Goal: Download file/media

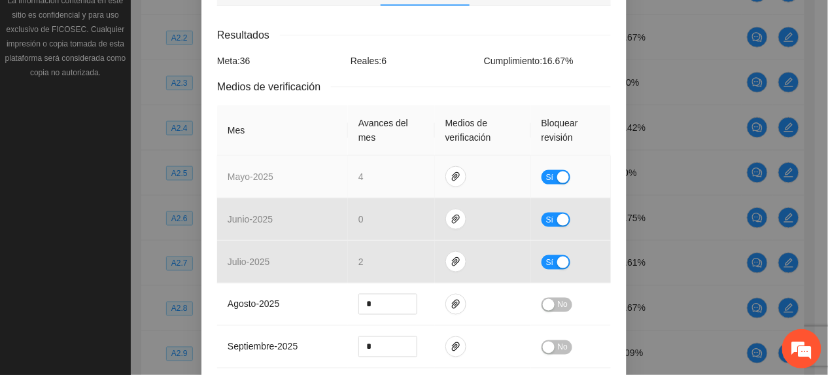
scroll to position [349, 0]
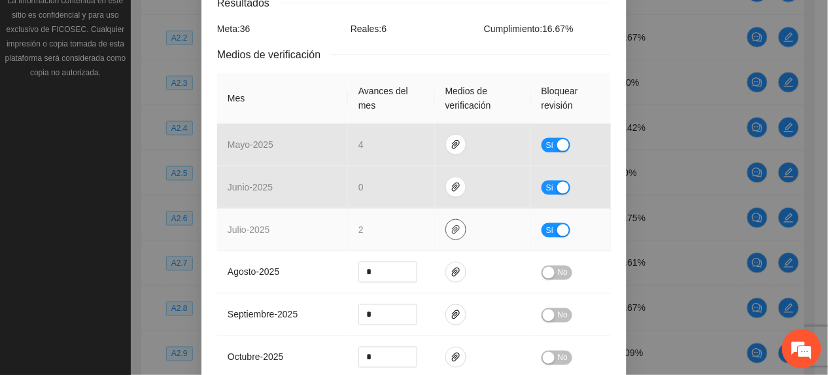
click at [451, 224] on icon "paper-clip" at bounding box center [456, 229] width 10 height 10
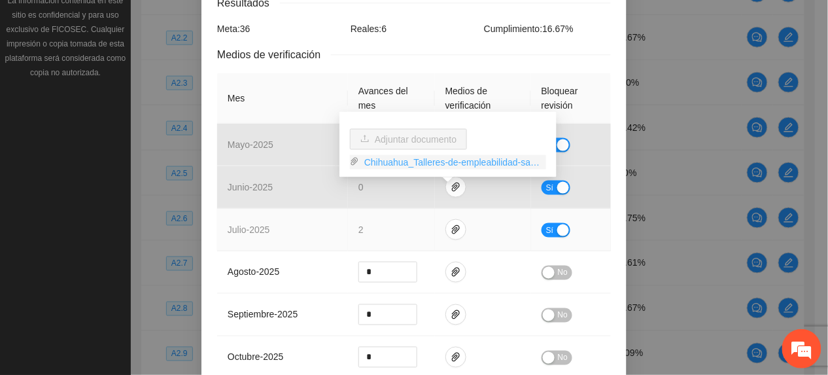
click at [413, 158] on link "Chihuahua_Talleres-de-empleabilidad-sabatinos_julio.zip" at bounding box center [452, 162] width 187 height 14
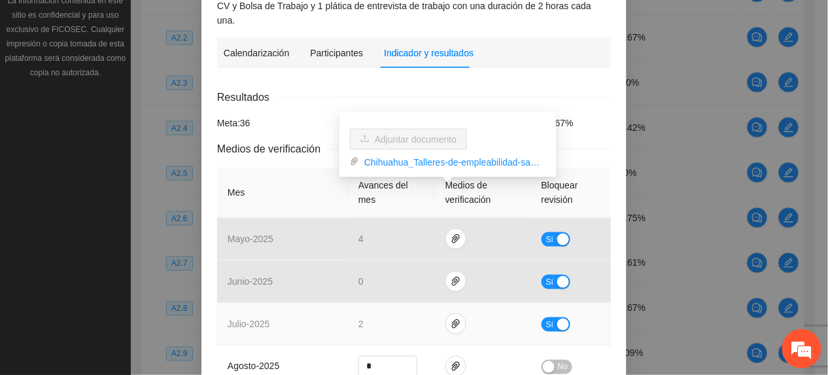
scroll to position [87, 0]
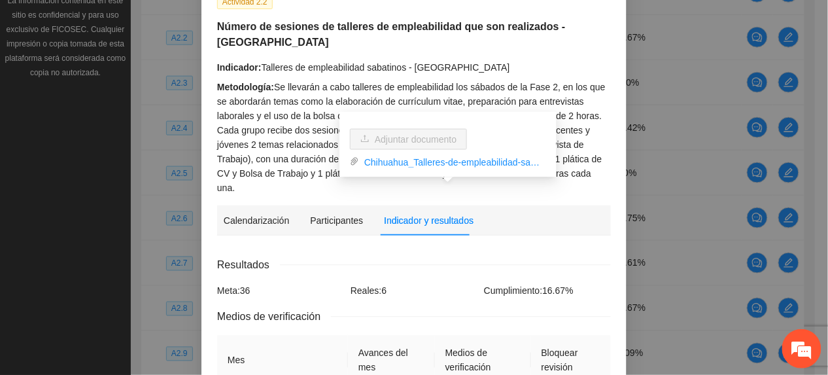
click at [459, 84] on div "Metodología: Se llevarán a cabo talleres de empleabilidad los sábados de la Fas…" at bounding box center [414, 137] width 394 height 115
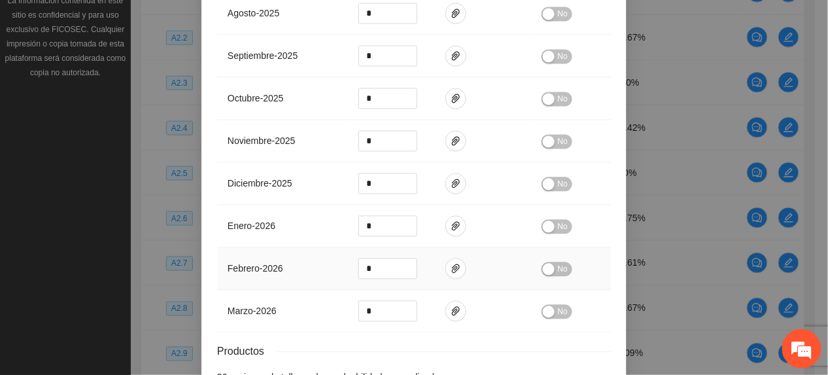
scroll to position [683, 0]
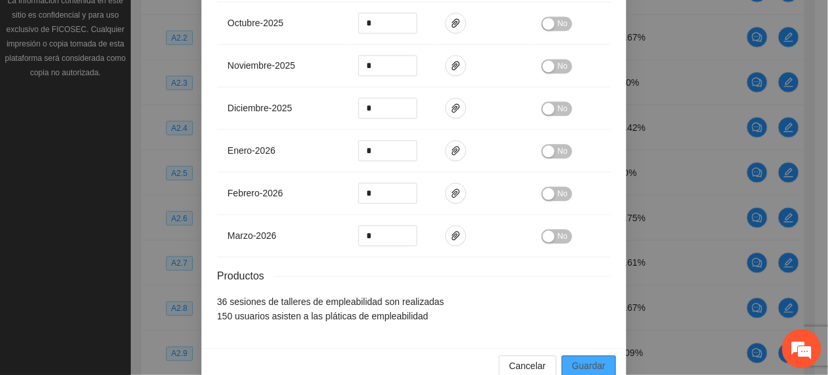
drag, startPoint x: 586, startPoint y: 351, endPoint x: 598, endPoint y: 343, distance: 14.5
click at [586, 355] on button "Guardar" at bounding box center [589, 365] width 54 height 21
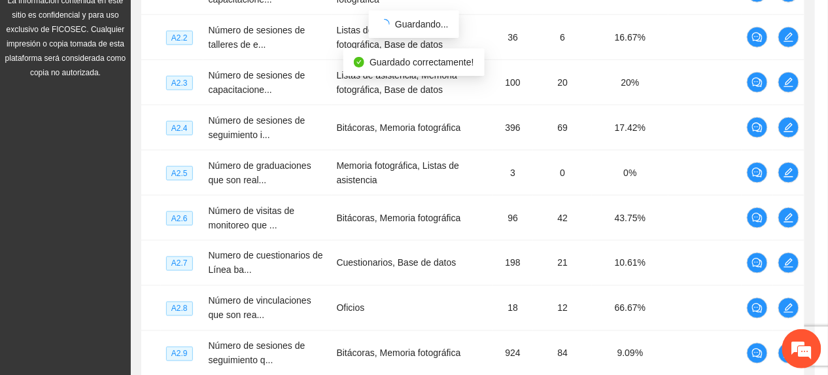
scroll to position [618, 0]
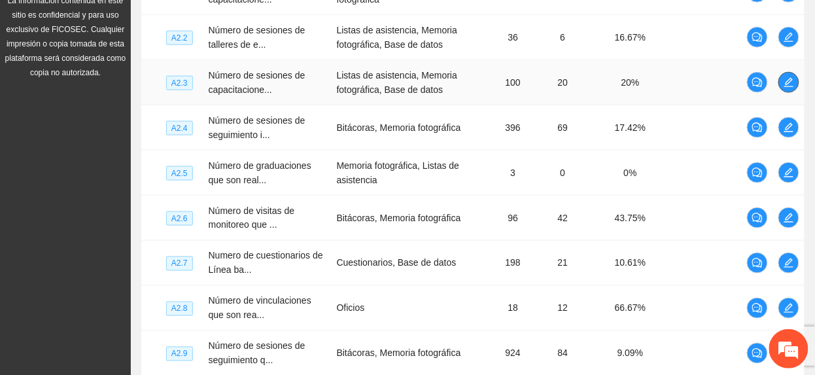
click at [783, 82] on span "edit" at bounding box center [789, 82] width 20 height 10
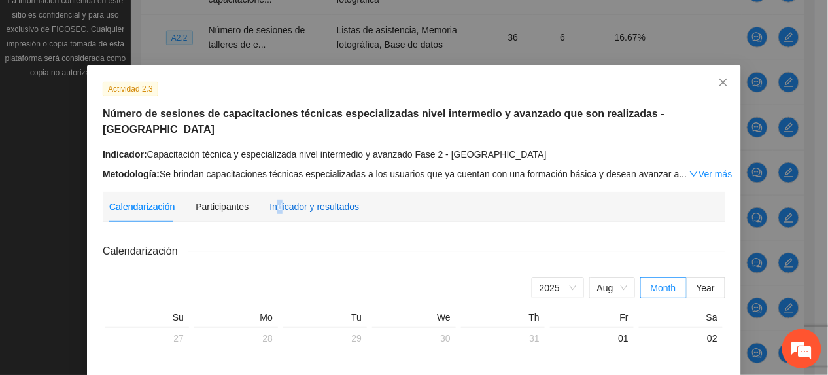
click at [270, 200] on div "Indicador y resultados" at bounding box center [315, 207] width 90 height 14
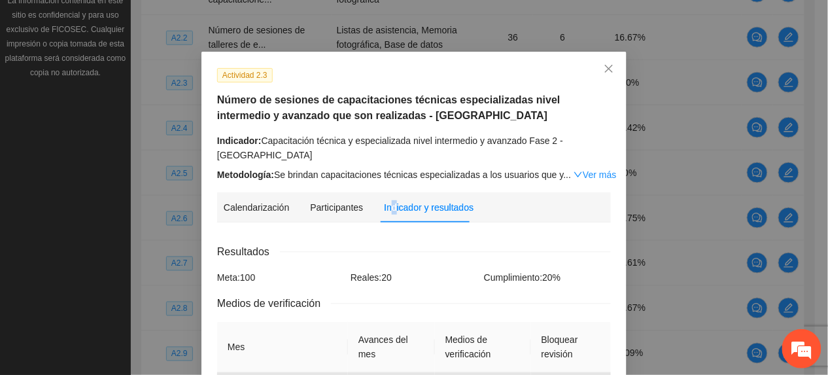
scroll to position [0, 0]
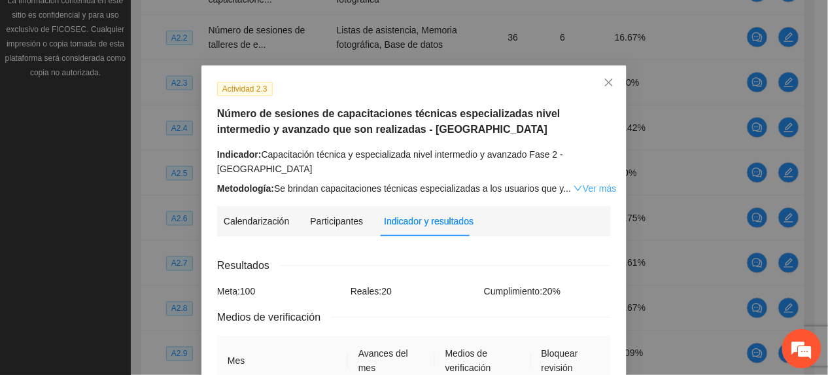
click at [574, 184] on icon "down" at bounding box center [578, 188] width 9 height 9
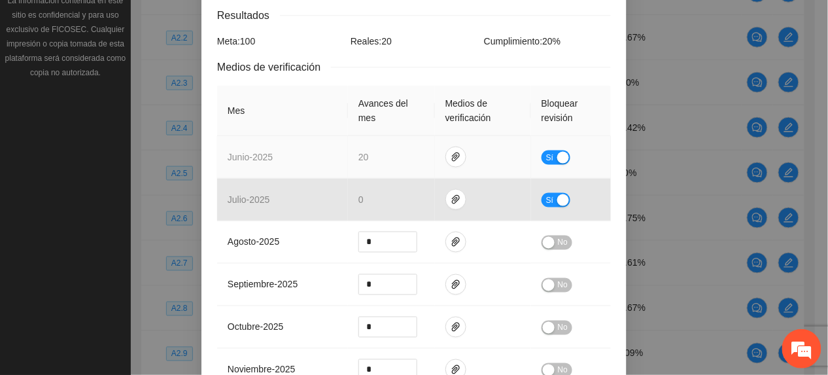
scroll to position [349, 0]
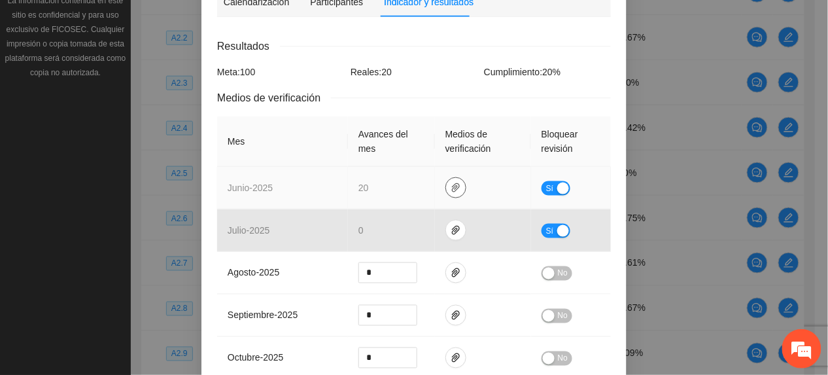
click at [453, 183] on icon "paper-clip" at bounding box center [456, 188] width 10 height 10
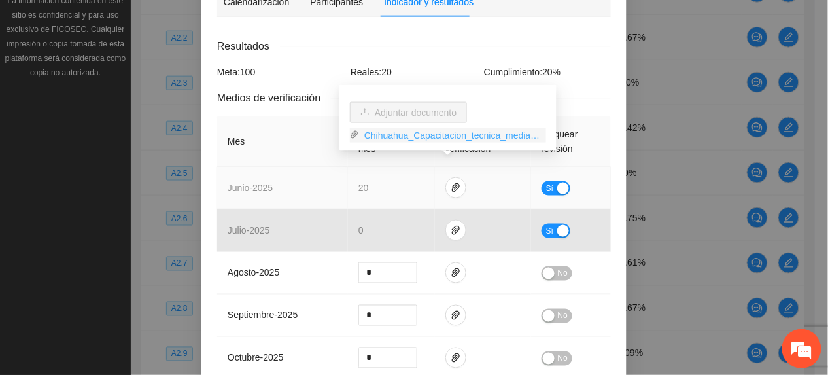
click at [437, 133] on link "Chihuahua_Capacitacion_tecnica_media_junio.zip" at bounding box center [452, 135] width 187 height 14
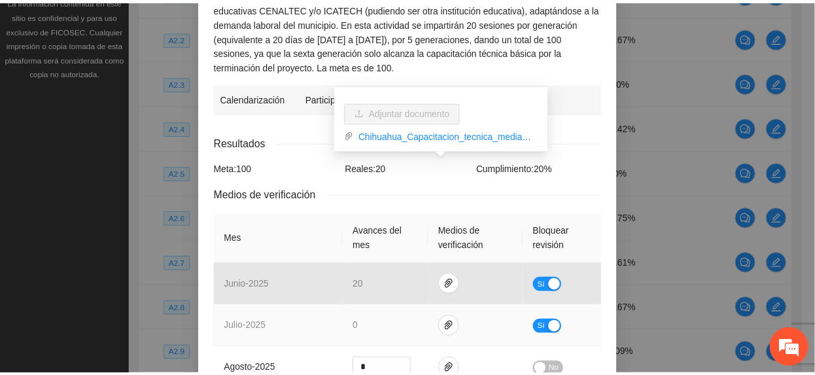
scroll to position [0, 0]
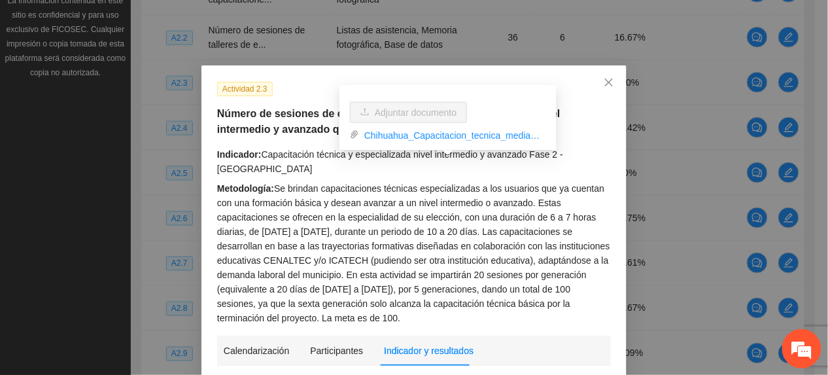
click at [349, 236] on div "Metodología: Se brindan capacitaciones técnicas especializadas a los usuarios q…" at bounding box center [414, 253] width 394 height 144
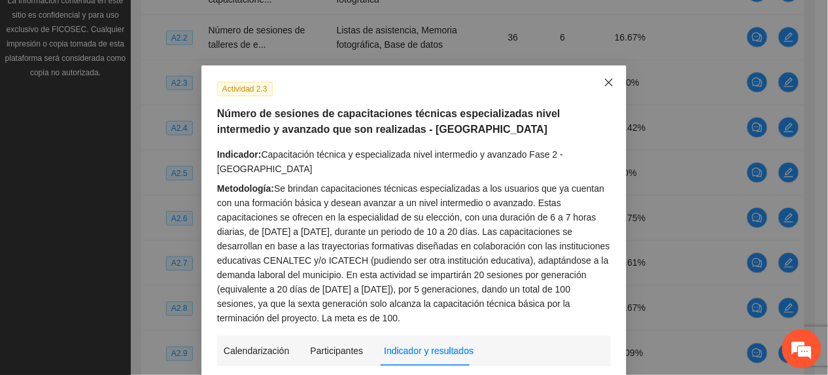
drag, startPoint x: 605, startPoint y: 74, endPoint x: 597, endPoint y: 79, distance: 9.1
click at [602, 77] on span "Close" at bounding box center [608, 82] width 35 height 35
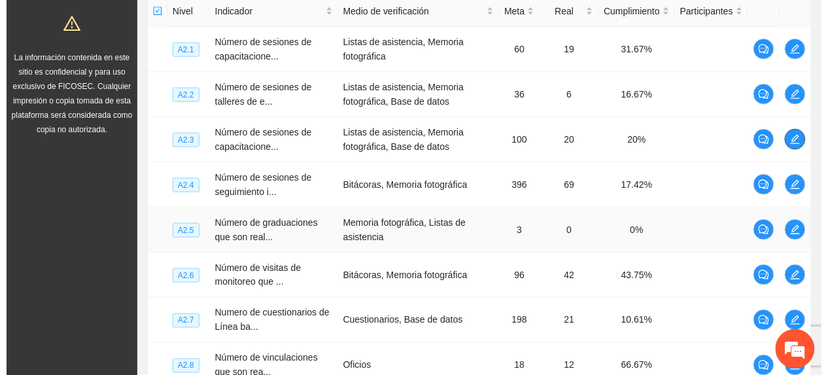
scroll to position [301, 0]
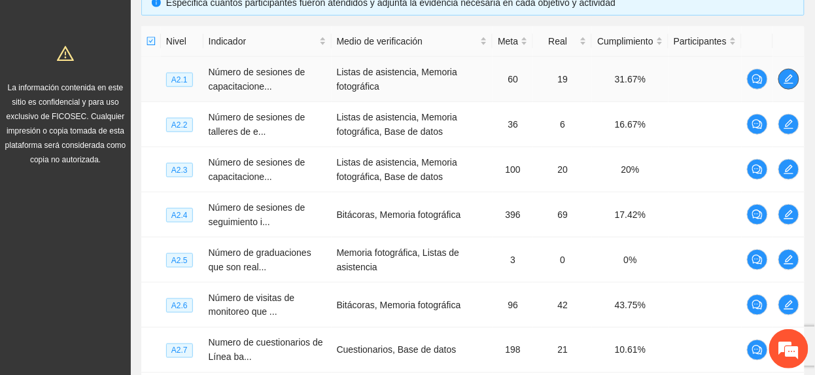
click at [794, 77] on span "edit" at bounding box center [789, 79] width 20 height 10
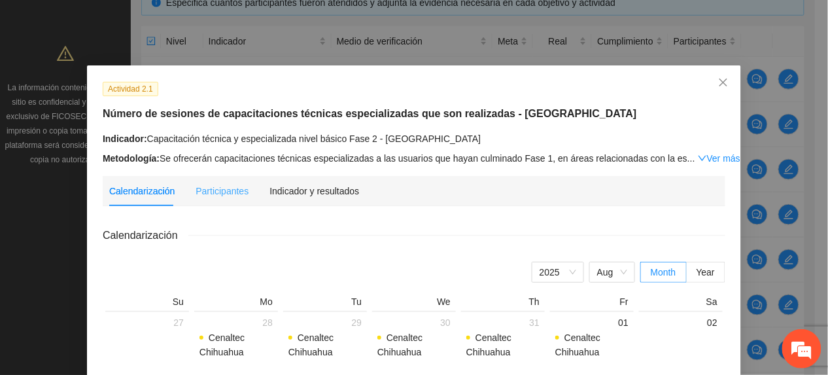
click at [319, 197] on div "Indicador y resultados" at bounding box center [315, 191] width 90 height 30
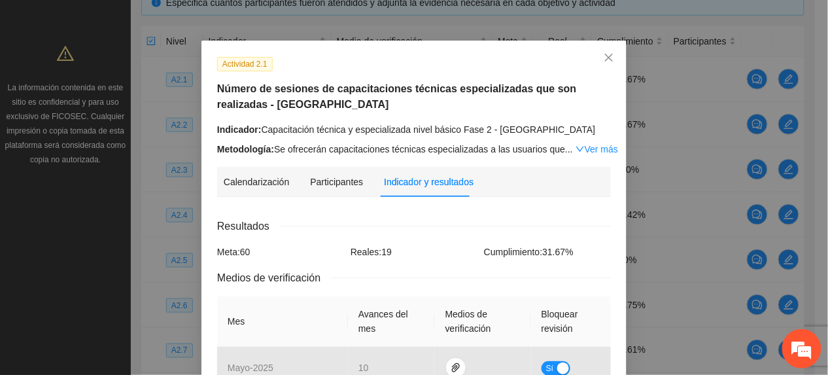
scroll to position [0, 0]
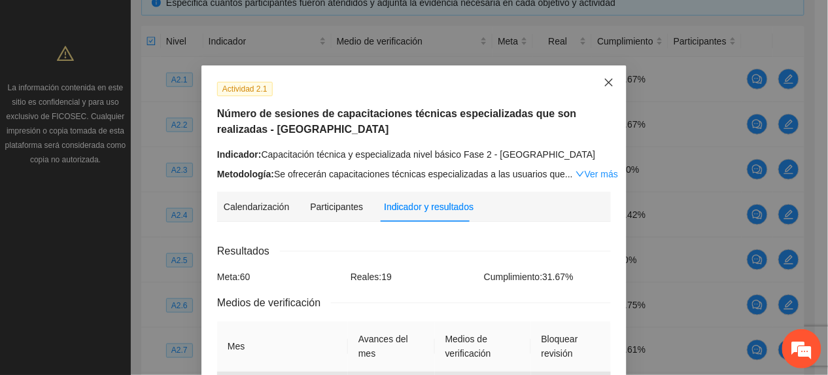
click at [613, 85] on span "Close" at bounding box center [608, 82] width 35 height 35
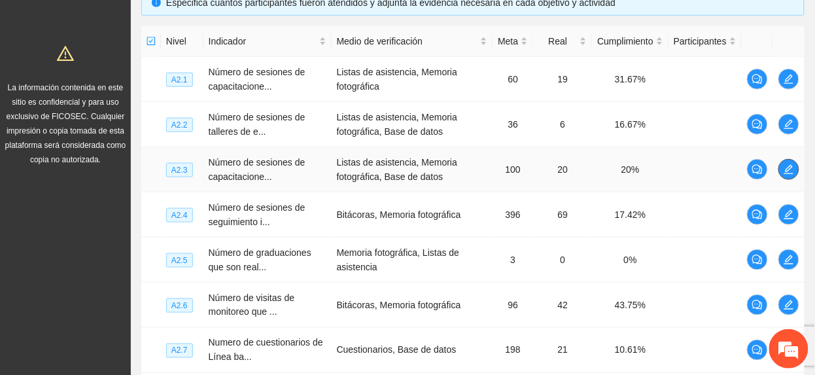
click at [791, 173] on icon "edit" at bounding box center [789, 169] width 10 height 10
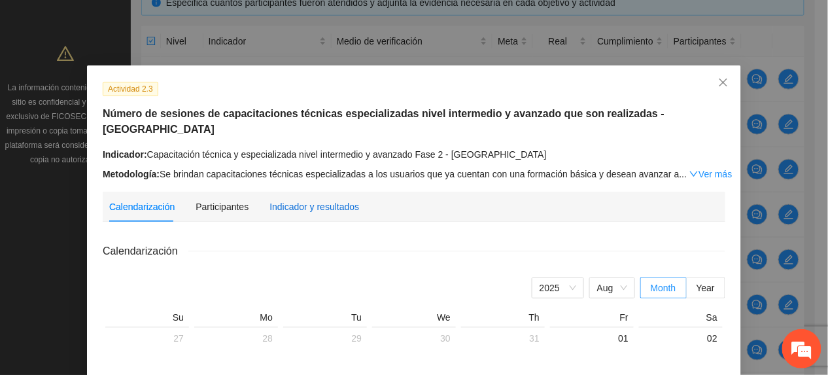
drag, startPoint x: 334, startPoint y: 190, endPoint x: 357, endPoint y: 183, distance: 24.4
click at [336, 200] on div "Indicador y resultados" at bounding box center [315, 207] width 90 height 14
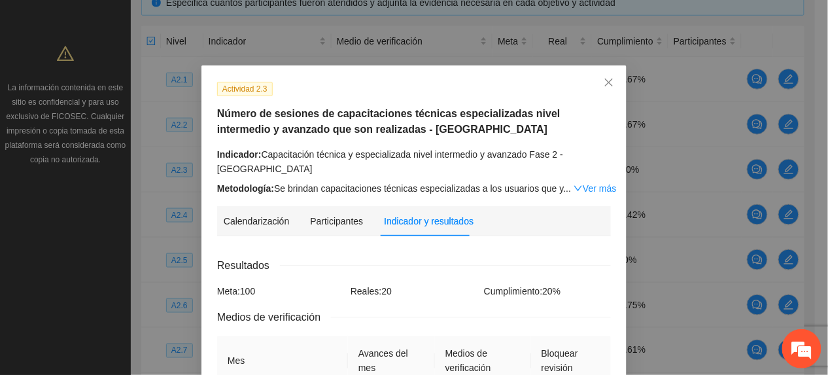
scroll to position [87, 0]
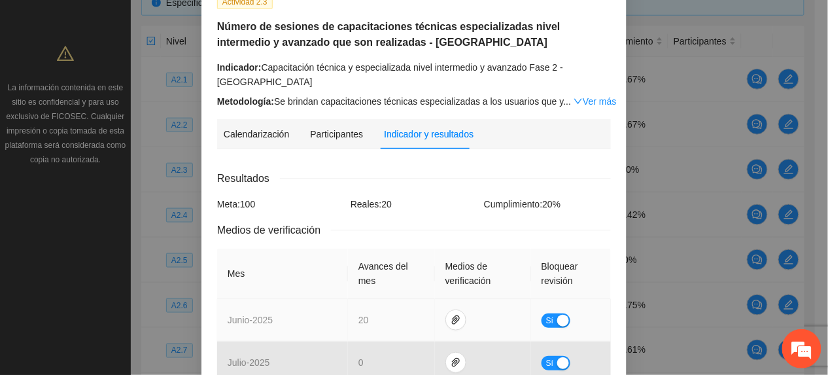
click at [443, 299] on td at bounding box center [483, 320] width 96 height 43
click at [451, 315] on icon "paper-clip" at bounding box center [456, 320] width 10 height 10
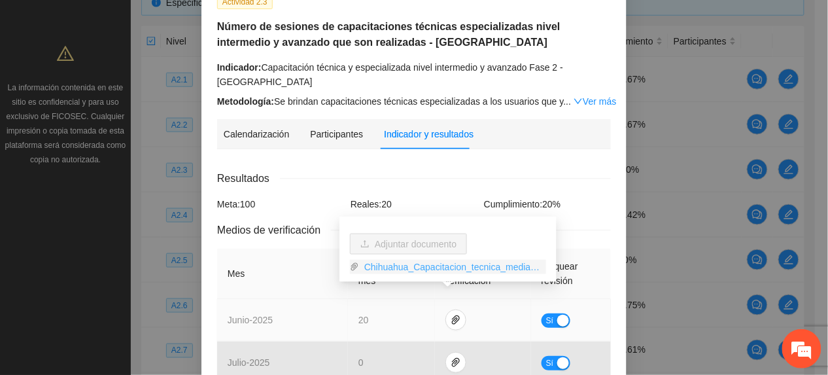
click at [407, 260] on link "Chihuahua_Capacitacion_tecnica_media_junio.zip" at bounding box center [452, 267] width 187 height 14
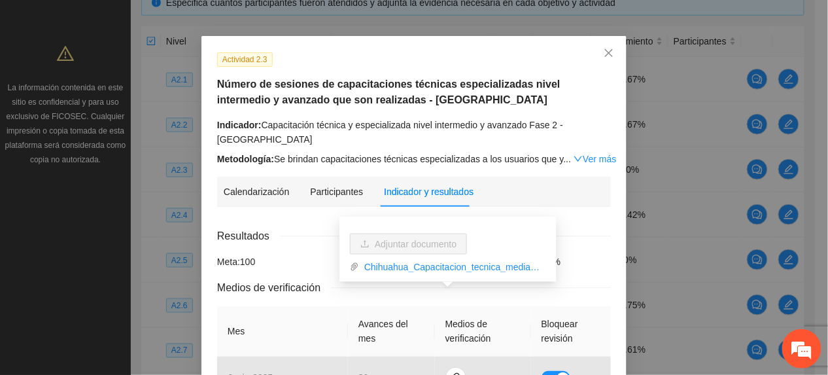
scroll to position [0, 0]
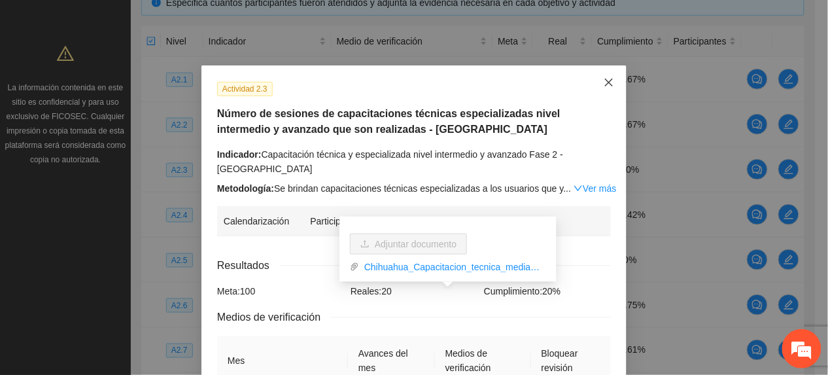
click at [604, 81] on icon "close" at bounding box center [609, 82] width 10 height 10
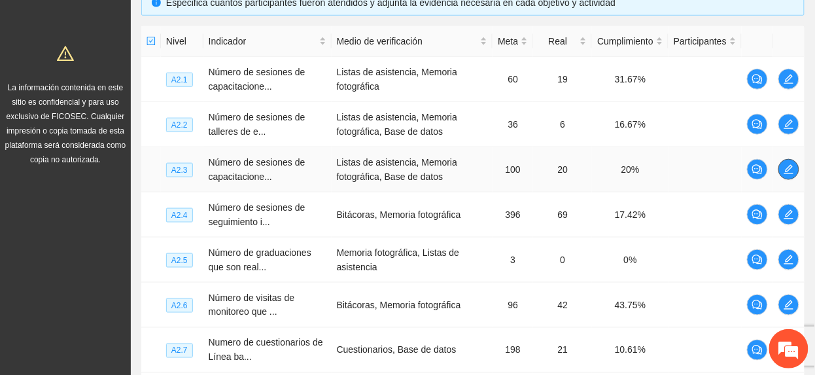
click at [788, 163] on button "button" at bounding box center [789, 169] width 21 height 21
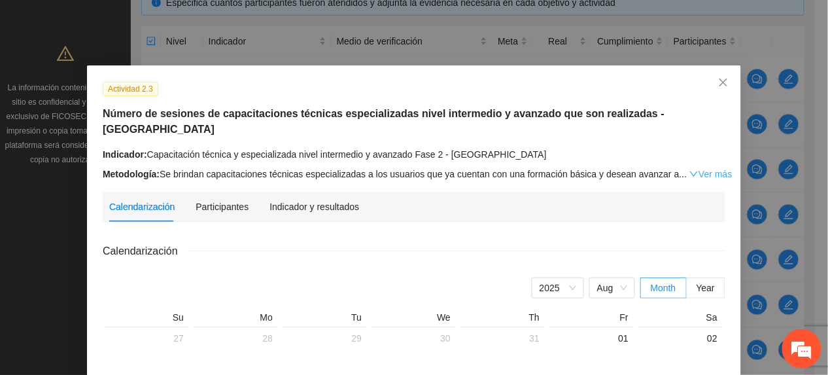
click at [708, 169] on link "Ver más" at bounding box center [711, 174] width 43 height 10
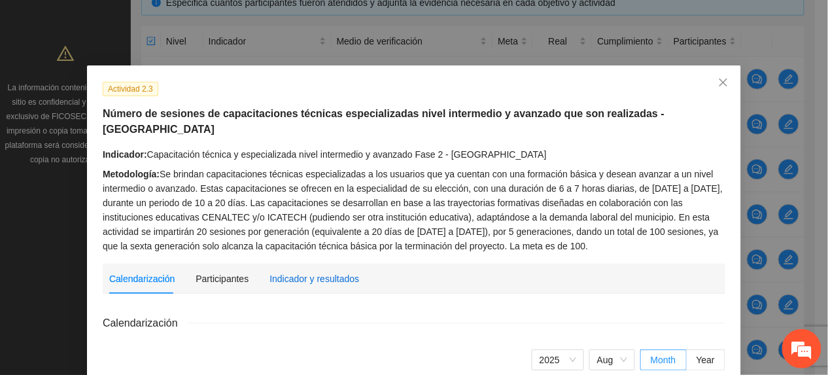
click at [289, 272] on div "Indicador y resultados" at bounding box center [315, 279] width 90 height 14
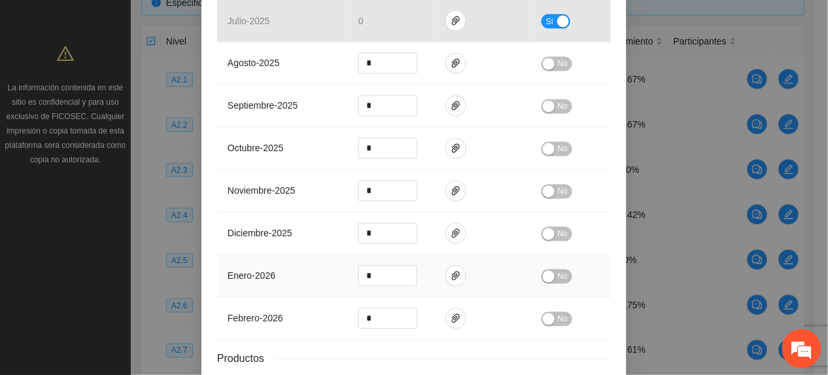
scroll to position [656, 0]
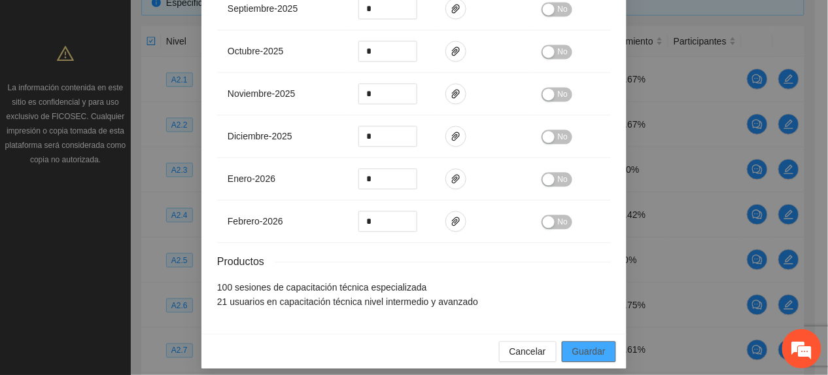
click at [594, 344] on span "Guardar" at bounding box center [588, 351] width 33 height 14
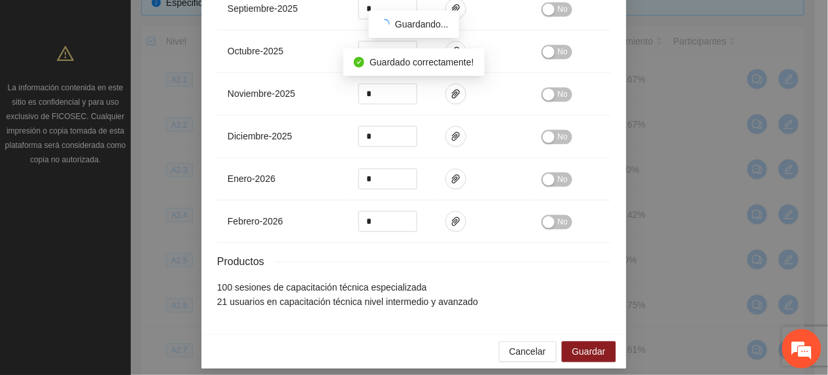
scroll to position [590, 0]
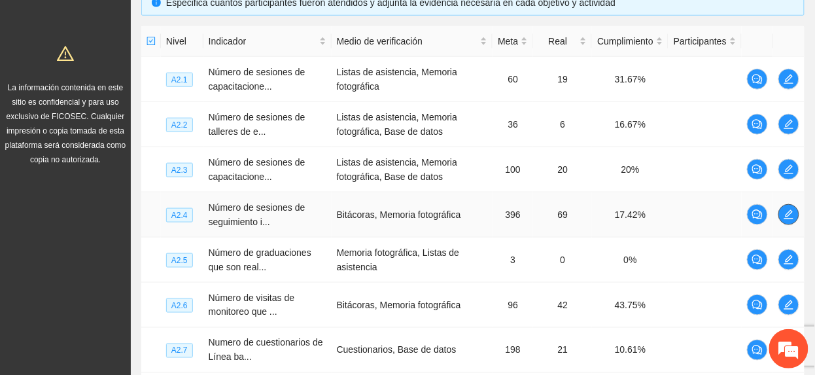
click at [793, 213] on span "edit" at bounding box center [789, 214] width 20 height 10
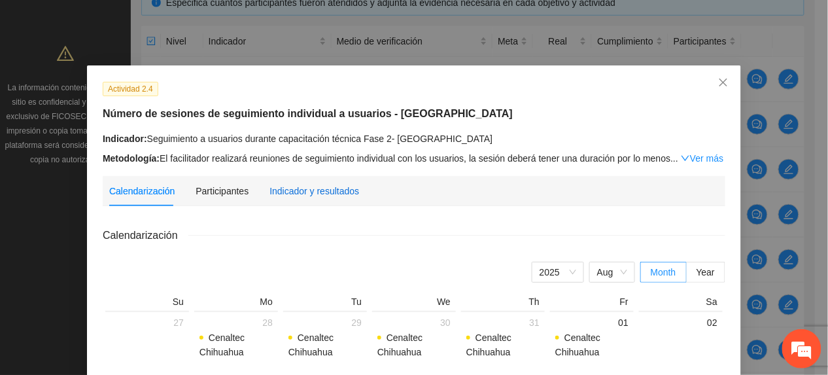
click at [309, 196] on div "Indicador y resultados" at bounding box center [315, 191] width 90 height 14
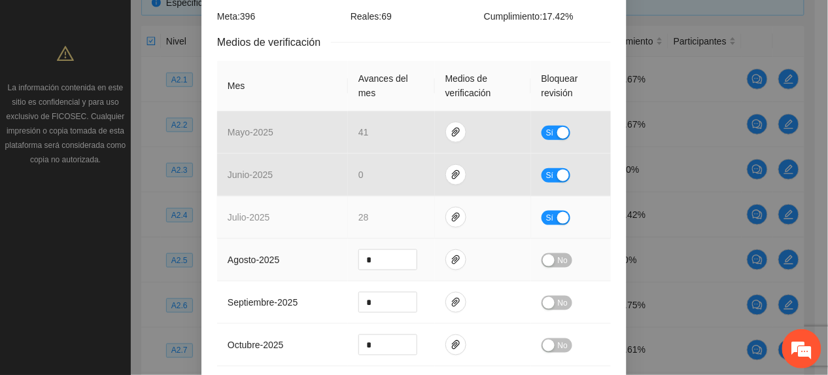
scroll to position [262, 0]
click at [451, 211] on icon "paper-clip" at bounding box center [456, 216] width 10 height 10
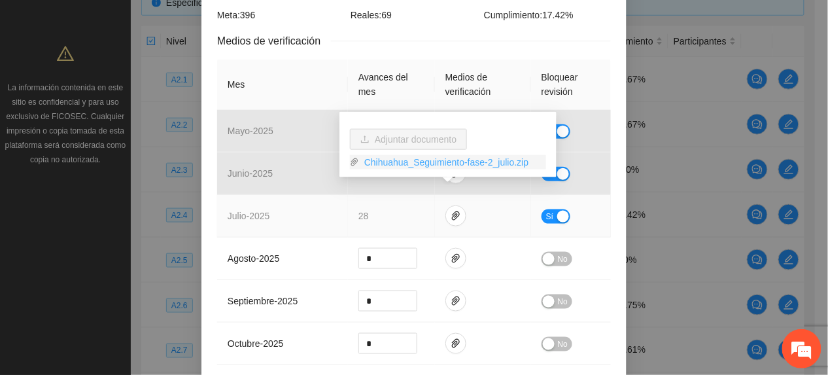
click at [412, 165] on link "Chihuahua_Seguimiento-fase-2_julio.zip" at bounding box center [452, 162] width 187 height 14
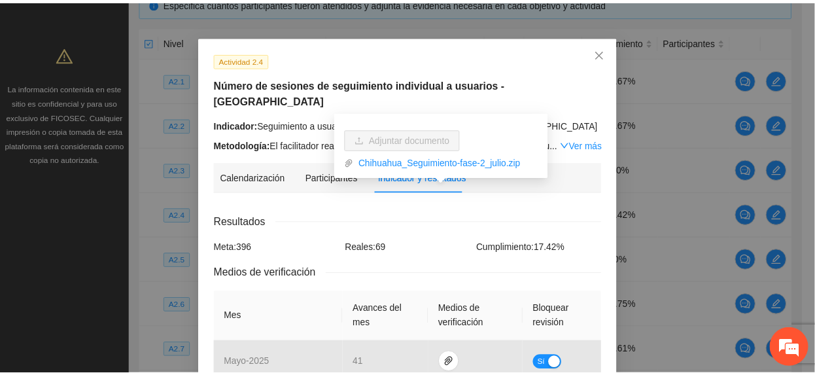
scroll to position [0, 0]
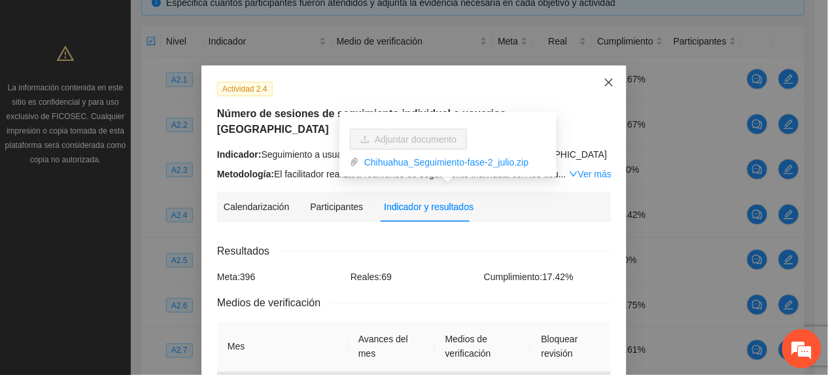
click at [604, 80] on icon "close" at bounding box center [609, 82] width 10 height 10
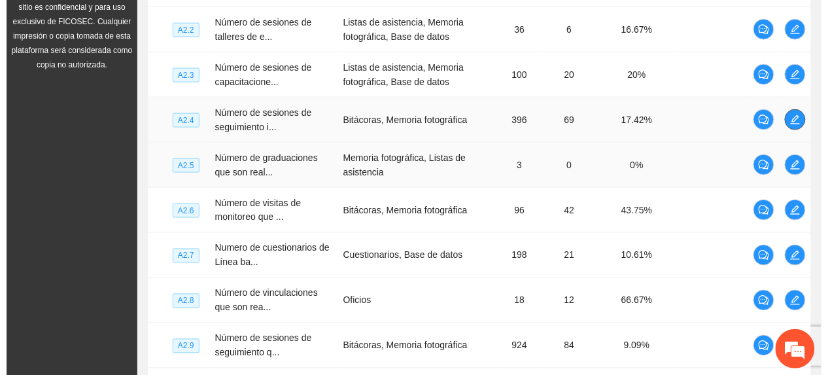
scroll to position [436, 0]
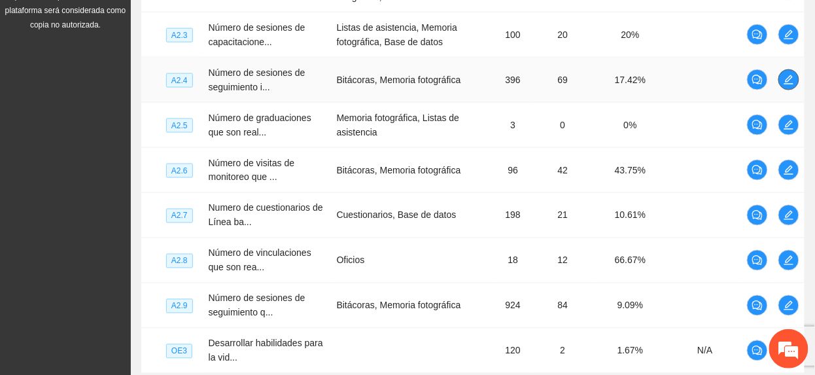
click at [796, 82] on span "edit" at bounding box center [789, 80] width 20 height 10
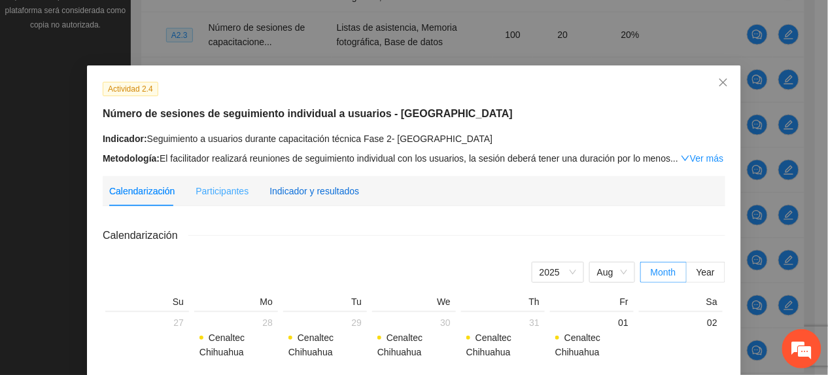
click at [311, 194] on div "Indicador y resultados" at bounding box center [315, 191] width 90 height 14
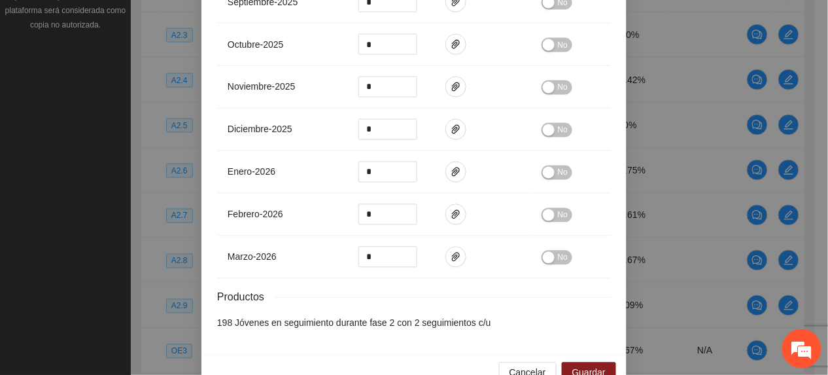
scroll to position [582, 0]
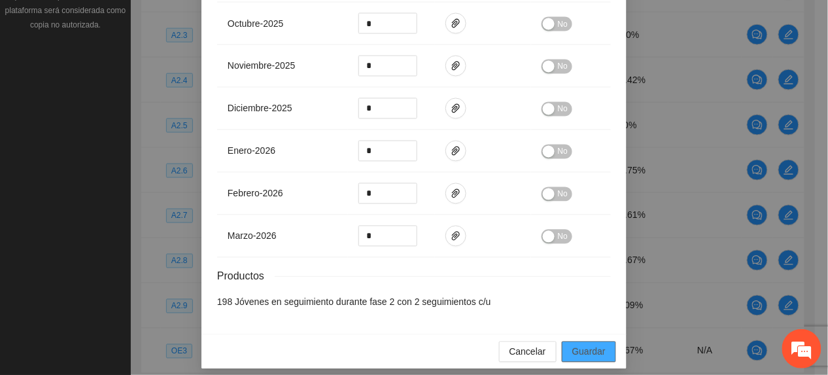
click at [584, 345] on span "Guardar" at bounding box center [588, 352] width 33 height 14
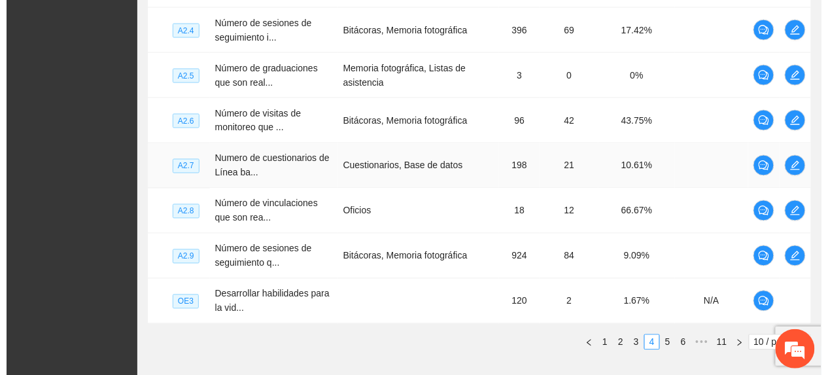
scroll to position [523, 0]
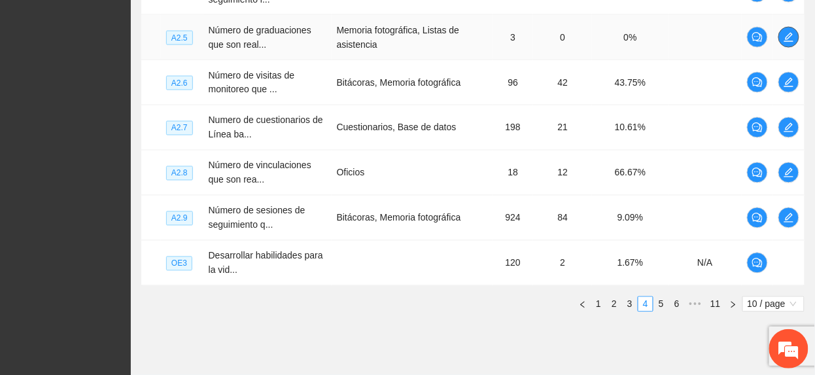
click at [786, 40] on icon "edit" at bounding box center [789, 37] width 10 height 10
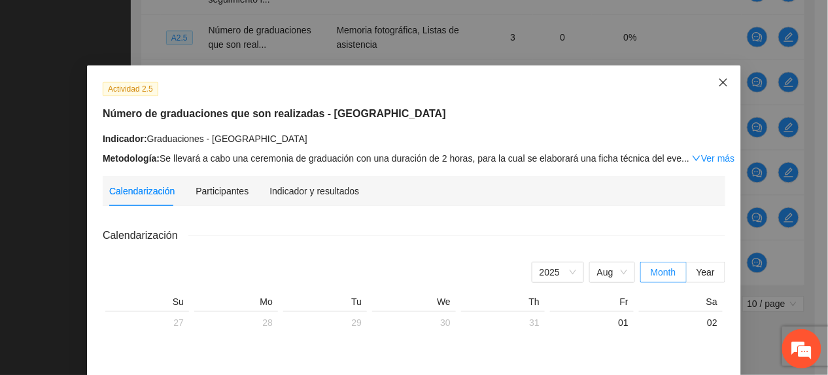
drag, startPoint x: 726, startPoint y: 82, endPoint x: 603, endPoint y: 7, distance: 144.0
click at [724, 82] on span "Close" at bounding box center [723, 82] width 35 height 35
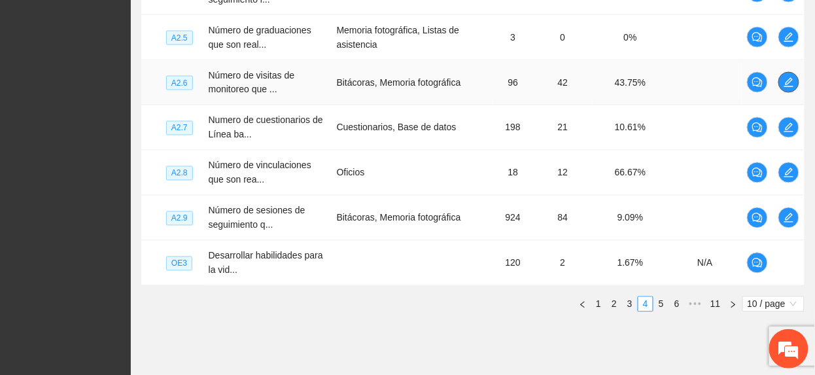
click at [796, 90] on button "button" at bounding box center [789, 82] width 21 height 21
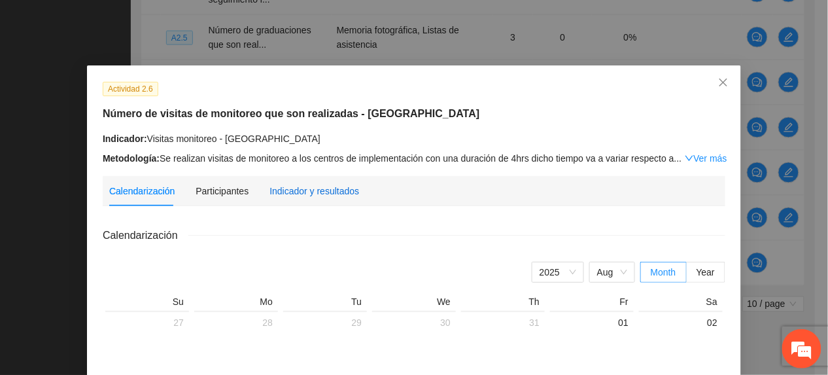
click at [321, 184] on div "Indicador y resultados" at bounding box center [315, 191] width 90 height 14
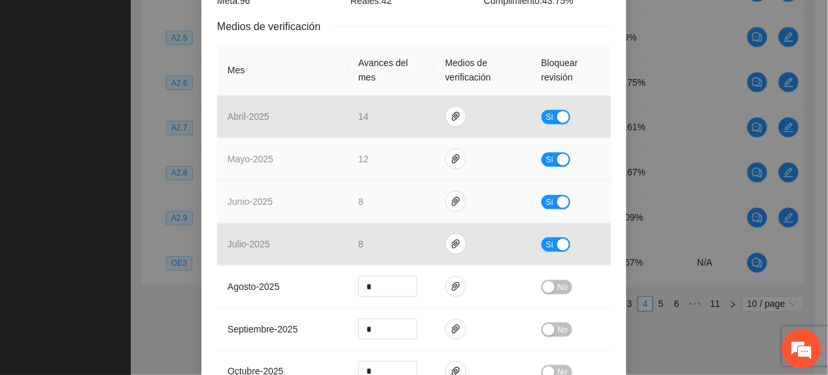
scroll to position [262, 0]
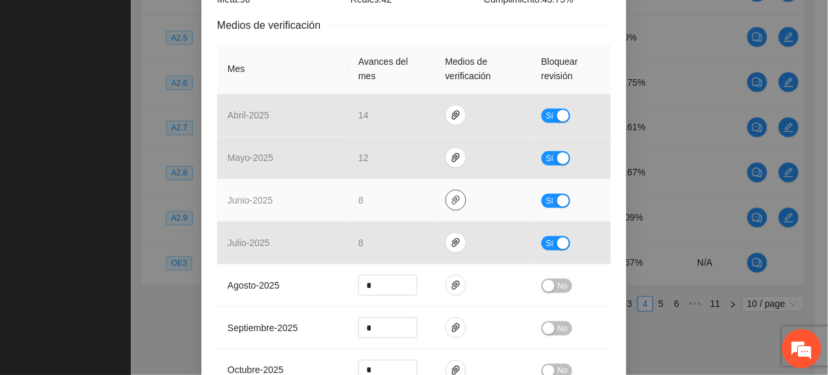
click at [451, 194] on button "button" at bounding box center [456, 200] width 21 height 21
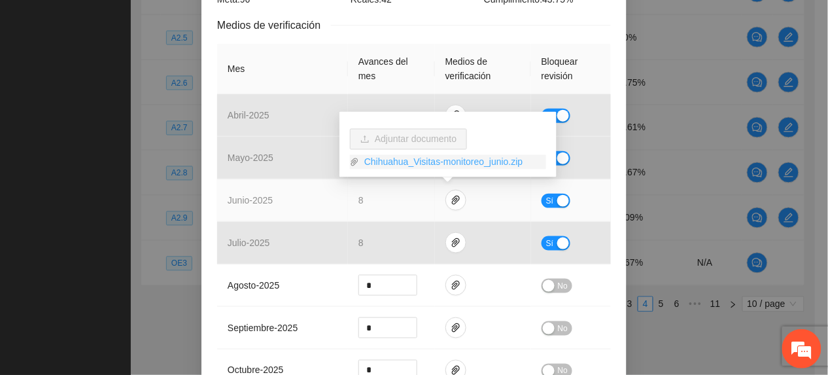
click at [388, 160] on link "Chihuahua_Visitas-monitoreo_junio.zip" at bounding box center [452, 162] width 187 height 14
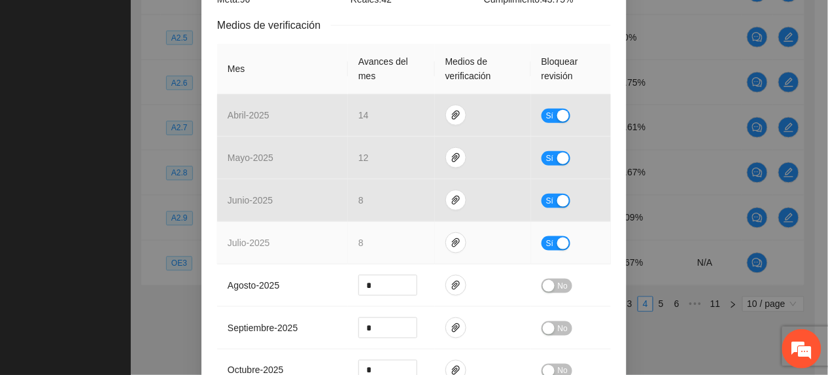
click at [370, 247] on td "8" at bounding box center [391, 243] width 87 height 43
click at [451, 242] on icon "paper-clip" at bounding box center [456, 242] width 10 height 10
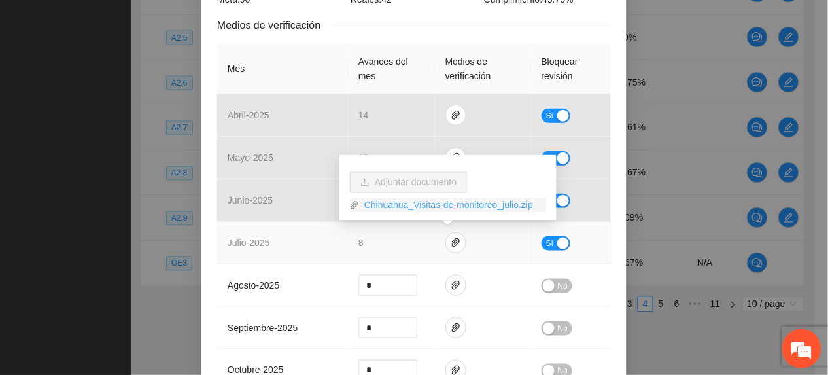
click at [434, 212] on link "Chihuahua_Visitas-de-monitoreo_julio.zip" at bounding box center [452, 205] width 187 height 14
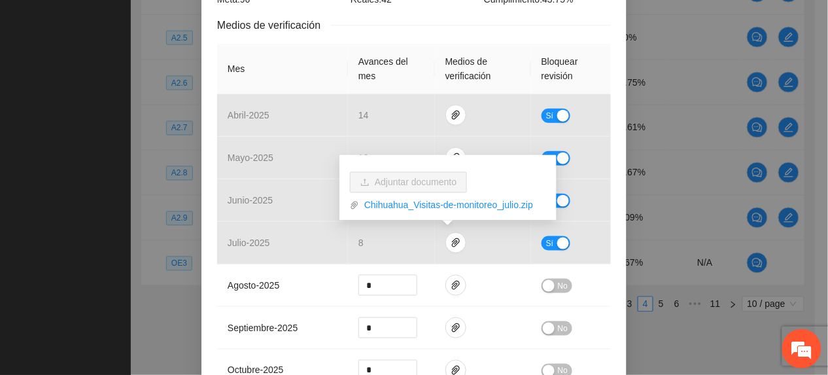
scroll to position [0, 0]
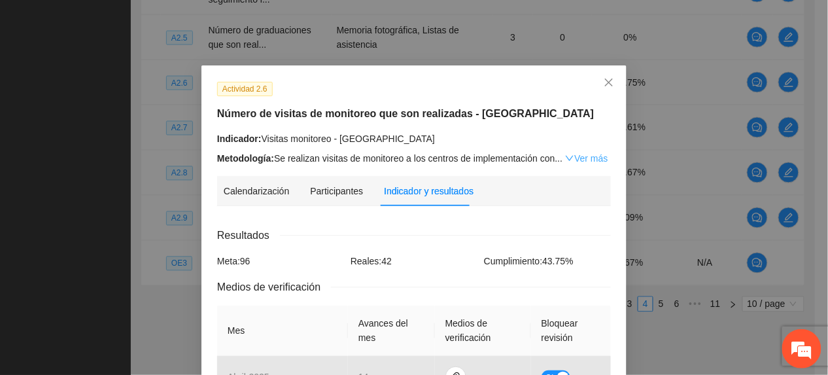
click at [579, 158] on link "Ver más" at bounding box center [586, 158] width 43 height 10
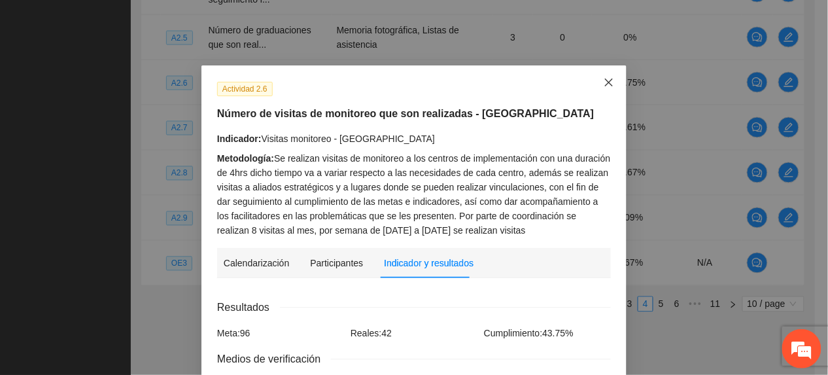
click at [604, 84] on icon "close" at bounding box center [609, 82] width 10 height 10
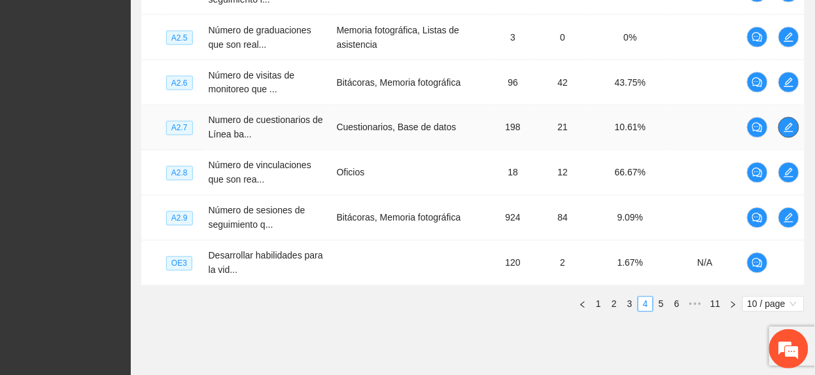
click at [793, 124] on button "button" at bounding box center [789, 127] width 21 height 21
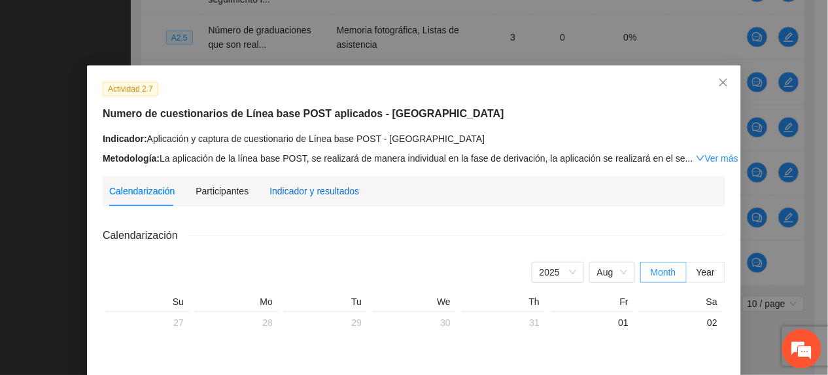
click at [327, 184] on div "Indicador y resultados" at bounding box center [315, 191] width 90 height 14
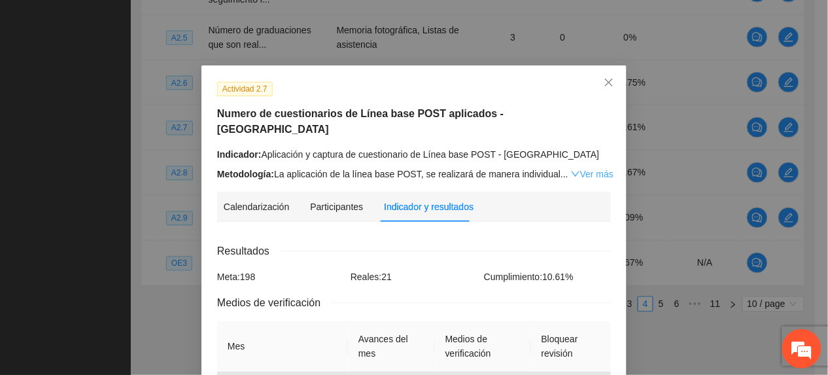
click at [586, 169] on link "Ver más" at bounding box center [592, 174] width 43 height 10
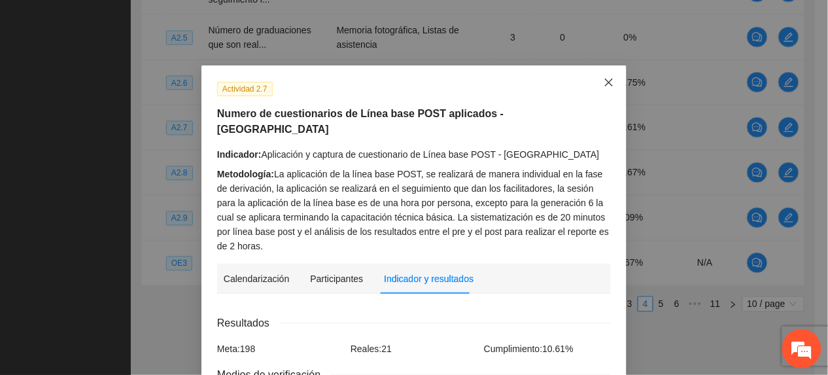
click at [593, 82] on span "Close" at bounding box center [608, 82] width 35 height 35
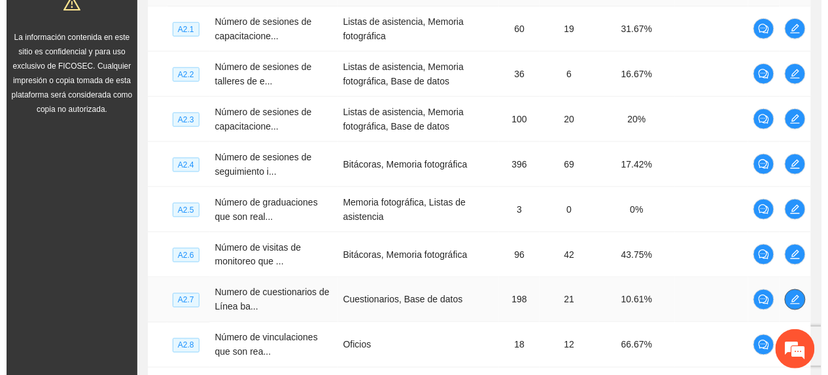
scroll to position [349, 0]
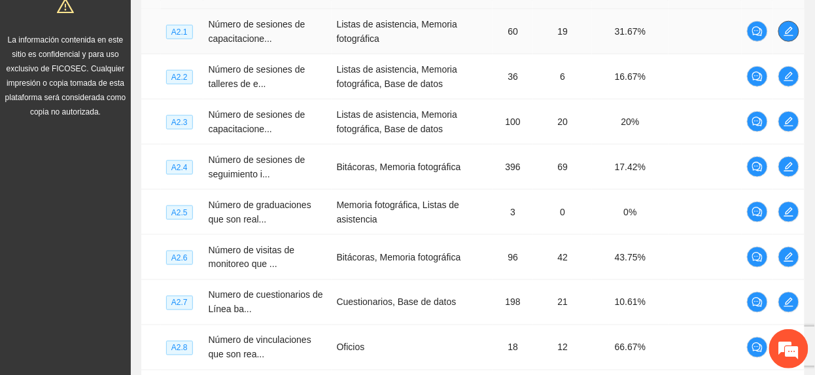
click at [786, 33] on icon "edit" at bounding box center [788, 31] width 9 height 9
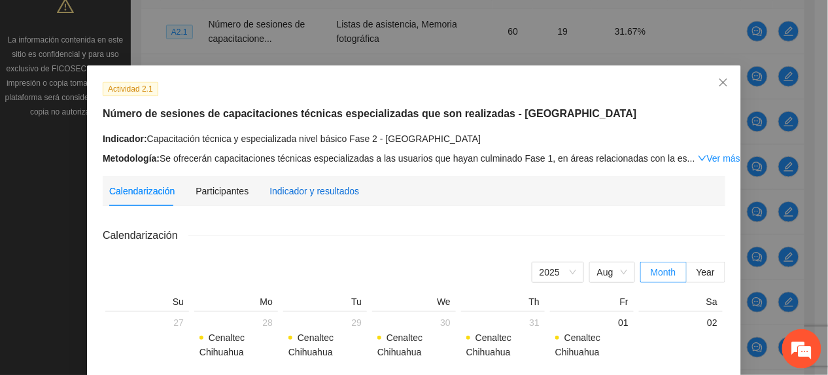
click at [280, 194] on div "Indicador y resultados" at bounding box center [315, 191] width 90 height 14
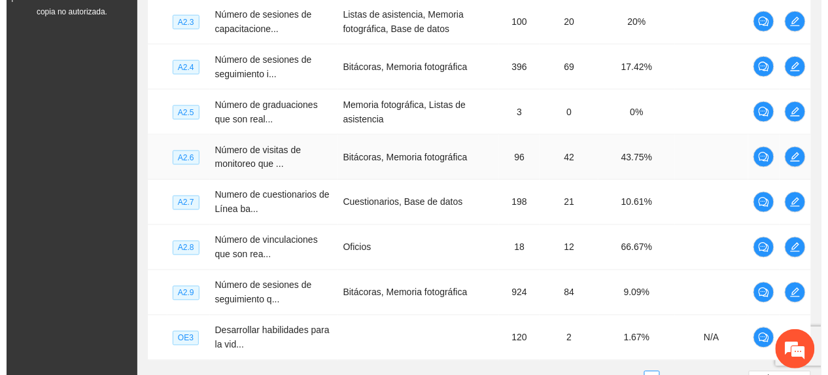
scroll to position [523, 0]
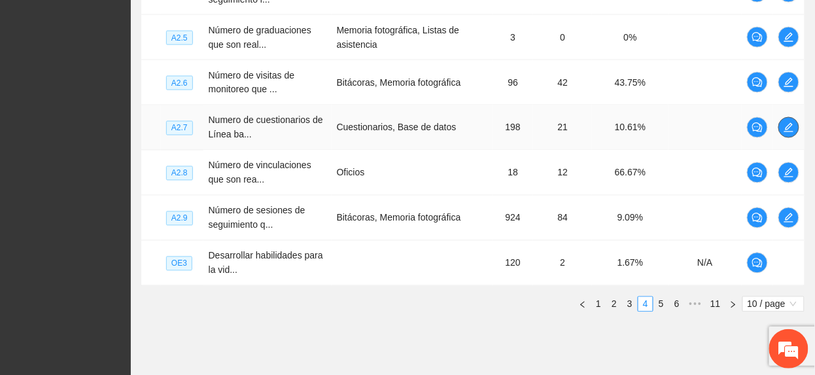
click at [788, 131] on icon "edit" at bounding box center [789, 127] width 10 height 10
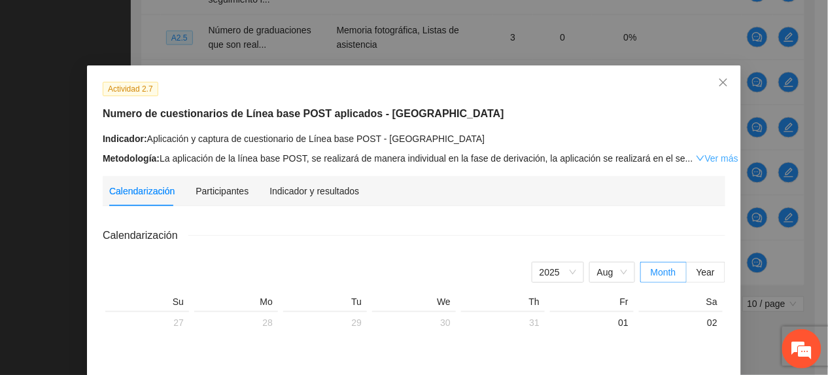
click at [696, 160] on link "Ver más" at bounding box center [717, 158] width 43 height 10
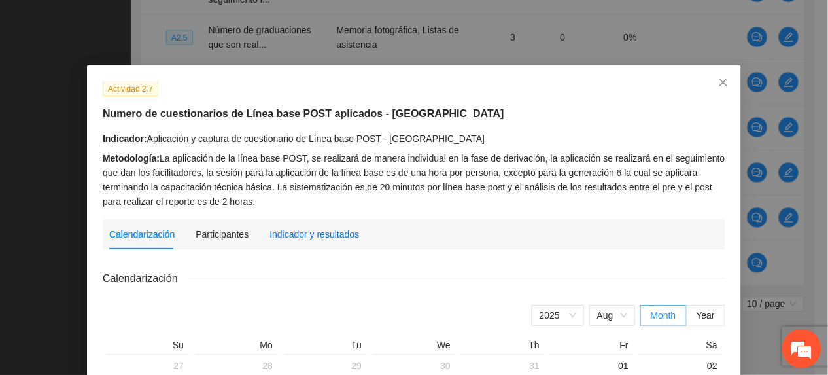
click at [328, 239] on div "Indicador y resultados" at bounding box center [315, 234] width 90 height 14
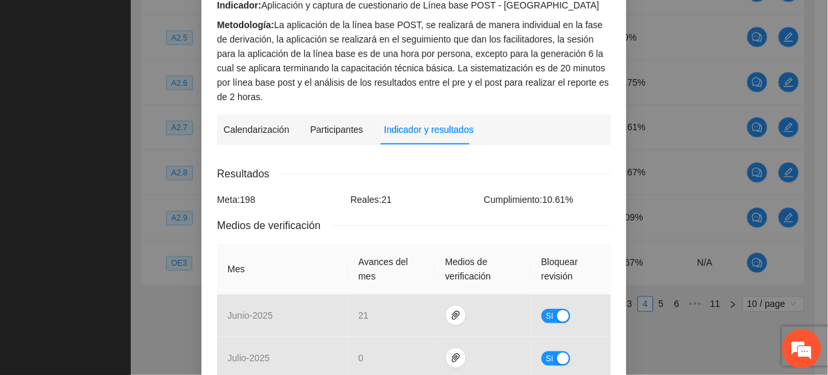
scroll to position [174, 0]
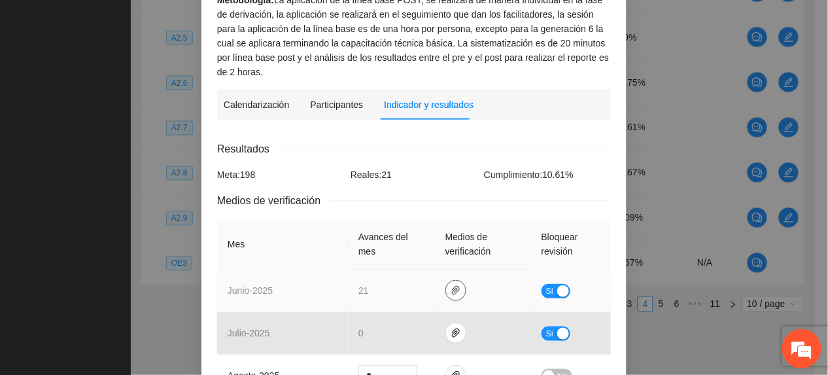
click at [446, 285] on span "paper-clip" at bounding box center [456, 290] width 20 height 10
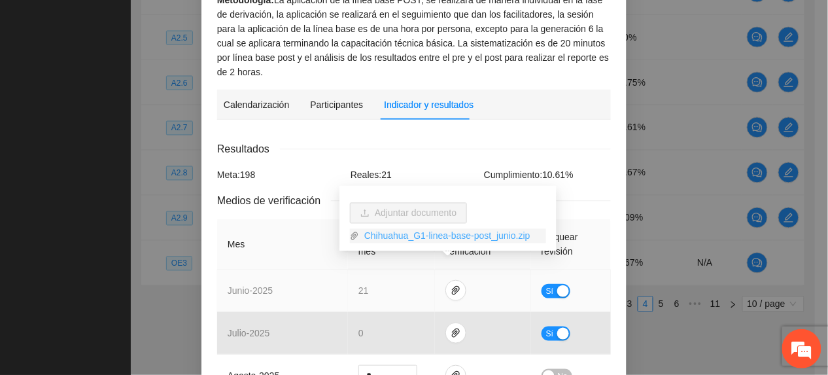
click at [410, 241] on link "Chihuahua_G1-linea-base-post_junio.zip" at bounding box center [452, 236] width 187 height 14
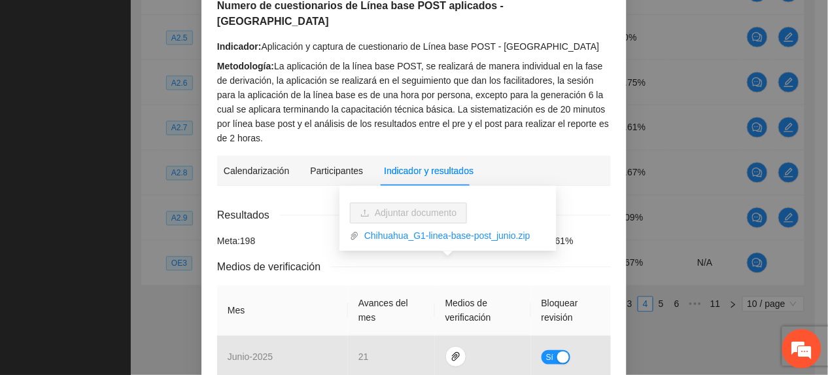
scroll to position [0, 0]
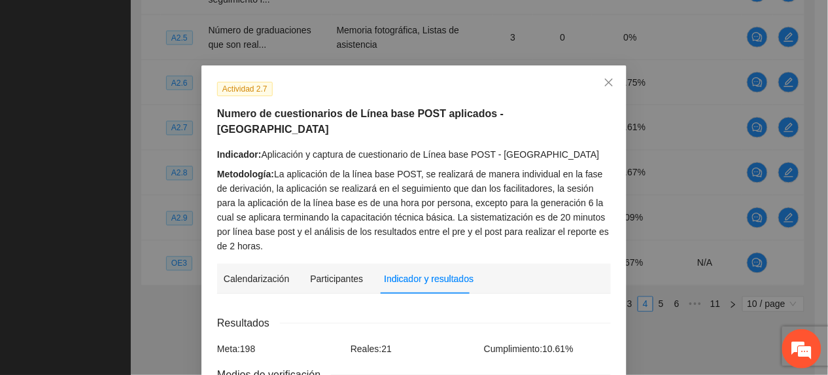
click at [342, 167] on div "Metodología: La aplicación de la línea base POST, se realizará de manera indivi…" at bounding box center [414, 210] width 394 height 86
click at [605, 84] on icon "close" at bounding box center [609, 83] width 8 height 8
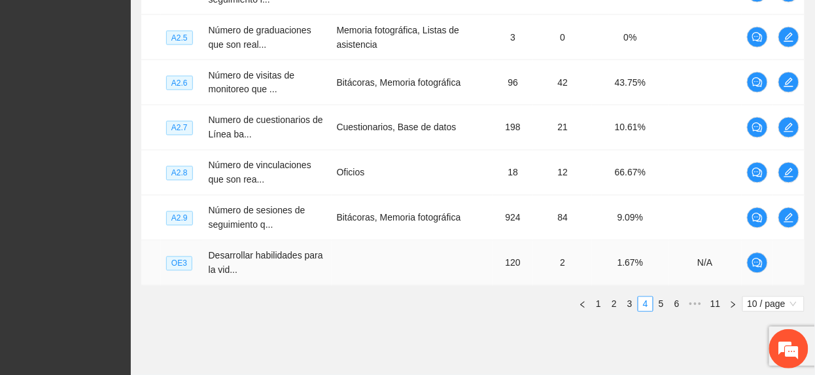
drag, startPoint x: 200, startPoint y: 291, endPoint x: 220, endPoint y: 273, distance: 27.3
click at [200, 294] on div "Nivel Indicador Medio de verificación Meta Real Cumplimiento Participantes A2.1…" at bounding box center [472, 58] width 663 height 508
click at [791, 122] on button "button" at bounding box center [789, 127] width 21 height 21
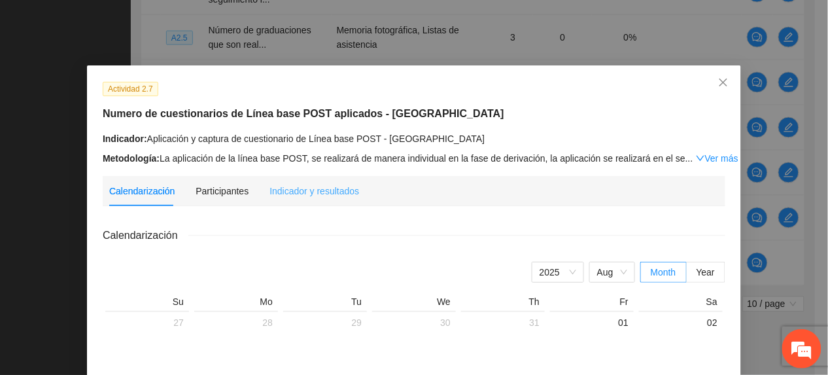
click at [330, 182] on div "Indicador y resultados" at bounding box center [315, 191] width 90 height 30
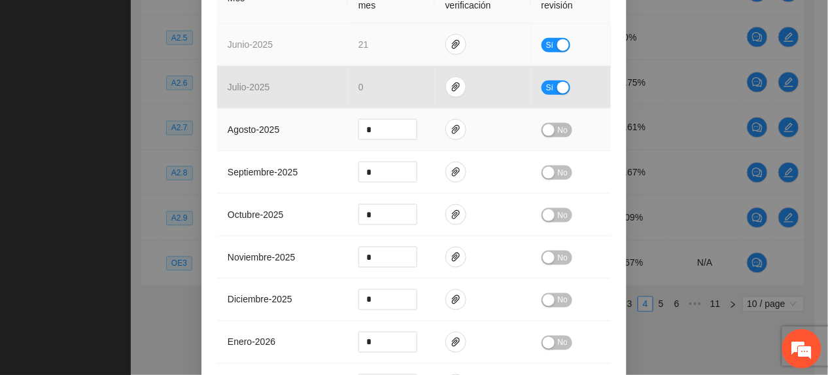
scroll to position [349, 0]
click at [546, 37] on span "Sí" at bounding box center [550, 44] width 8 height 14
drag, startPoint x: 385, startPoint y: 27, endPoint x: 215, endPoint y: 37, distance: 170.4
click at [217, 38] on tr "junio - 2025 ** No" at bounding box center [414, 44] width 394 height 43
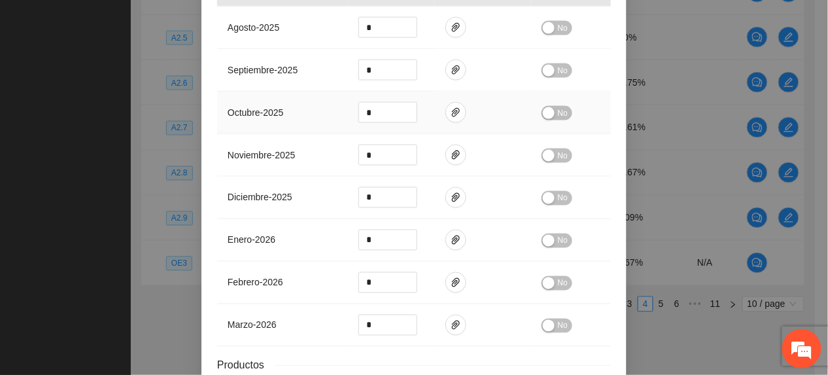
scroll to position [540, 0]
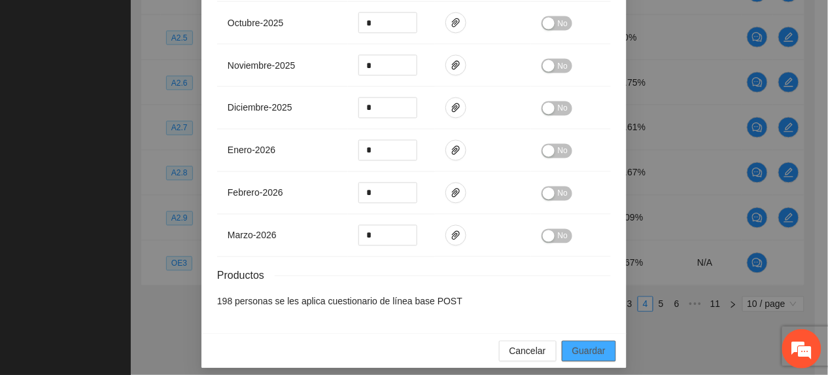
type input "**"
click at [585, 344] on span "Guardar" at bounding box center [588, 351] width 33 height 14
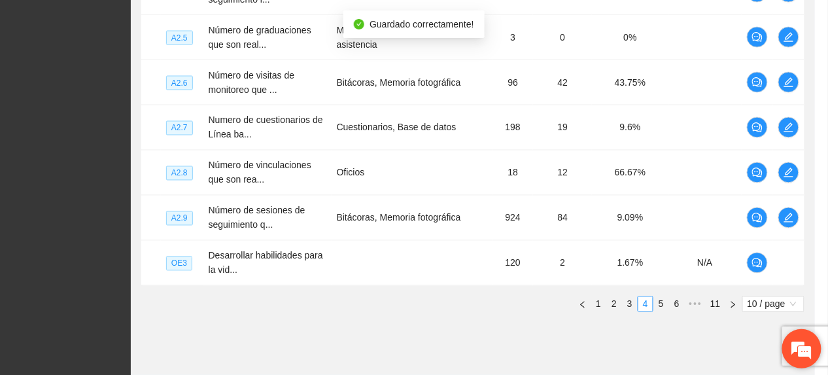
scroll to position [474, 0]
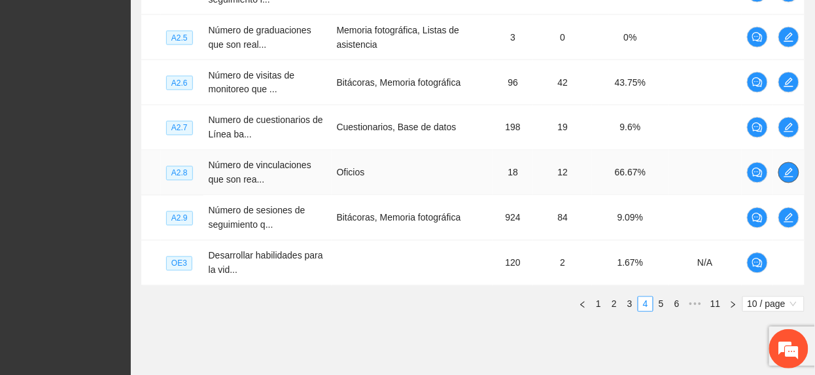
click at [789, 173] on icon "edit" at bounding box center [788, 172] width 9 height 9
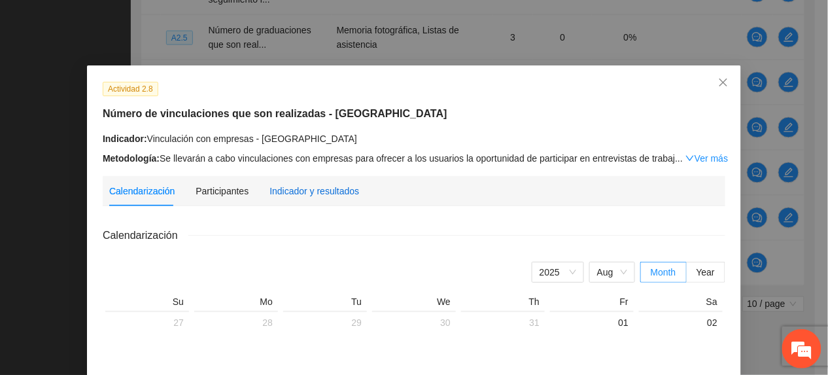
click at [304, 187] on div "Indicador y resultados" at bounding box center [315, 191] width 90 height 14
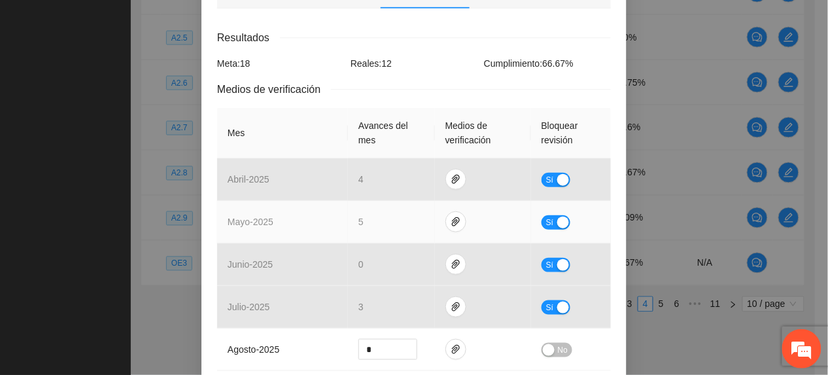
scroll to position [174, 0]
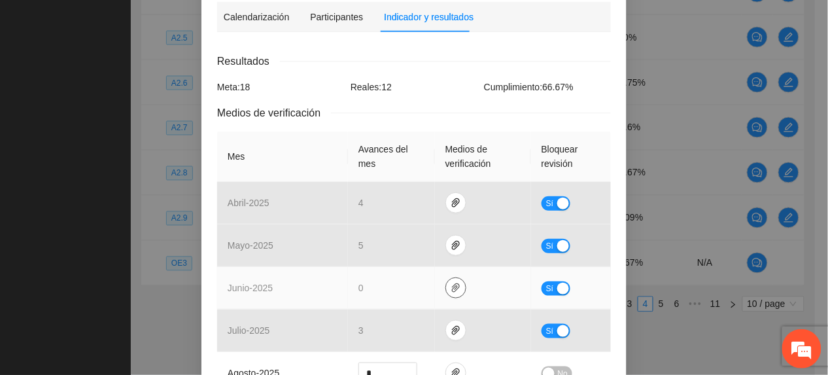
click at [450, 277] on td at bounding box center [483, 288] width 96 height 43
drag, startPoint x: 451, startPoint y: 289, endPoint x: 451, endPoint y: 302, distance: 13.1
click at [451, 290] on icon "paper-clip" at bounding box center [456, 288] width 10 height 10
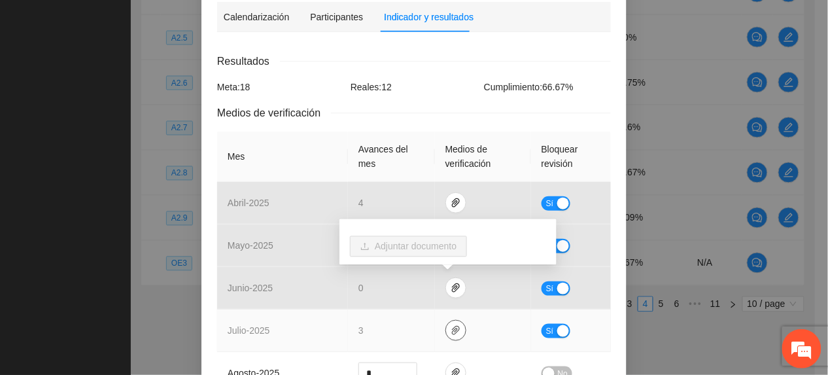
click at [453, 331] on icon "paper-clip" at bounding box center [456, 330] width 10 height 10
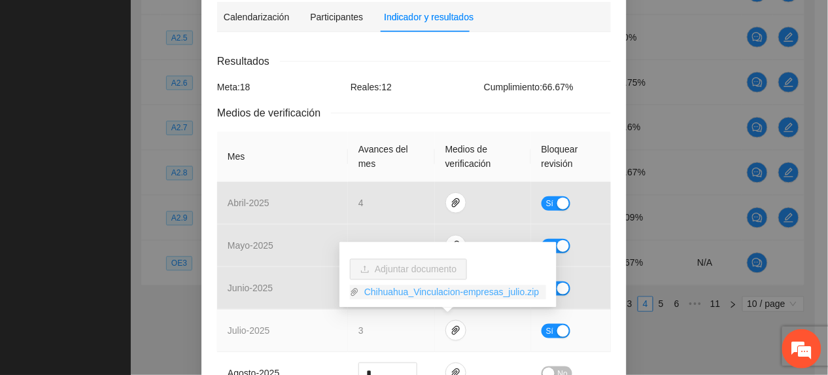
click at [415, 291] on link "Chihuahua_Vinculacion-empresas_julio.zip" at bounding box center [452, 292] width 187 height 14
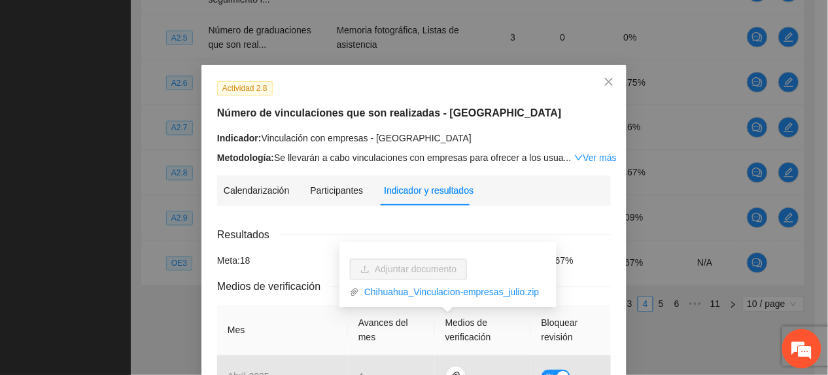
scroll to position [0, 0]
click at [582, 156] on link "Ver más" at bounding box center [595, 158] width 43 height 10
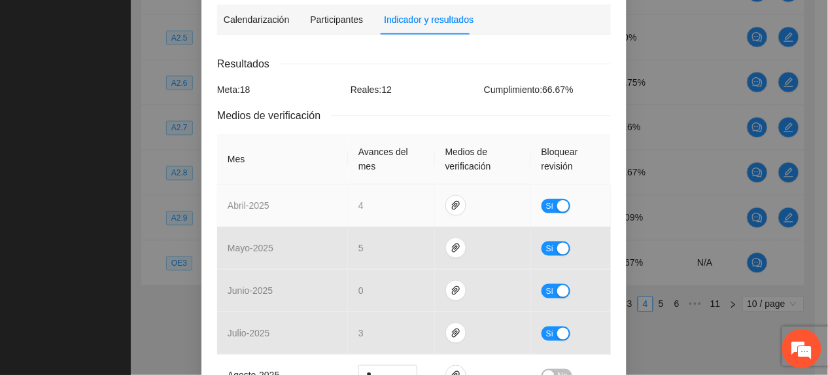
scroll to position [262, 0]
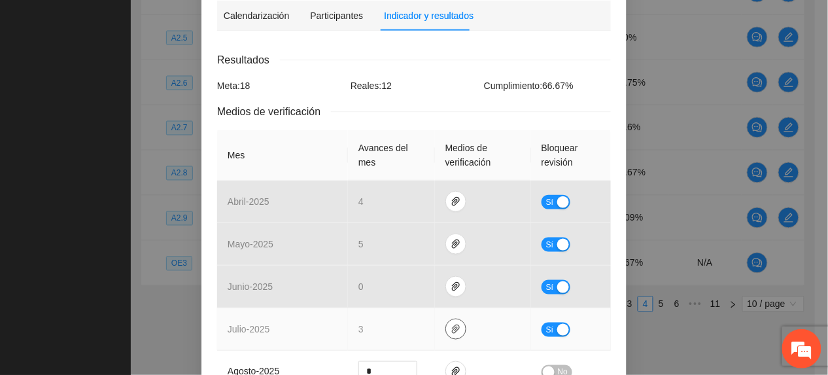
click at [446, 328] on span "paper-clip" at bounding box center [456, 329] width 20 height 10
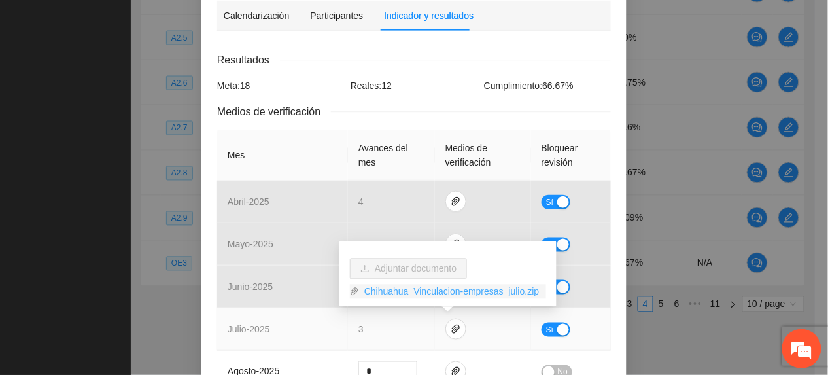
click at [427, 296] on link "Chihuahua_Vinculacion-empresas_julio.zip" at bounding box center [452, 292] width 187 height 14
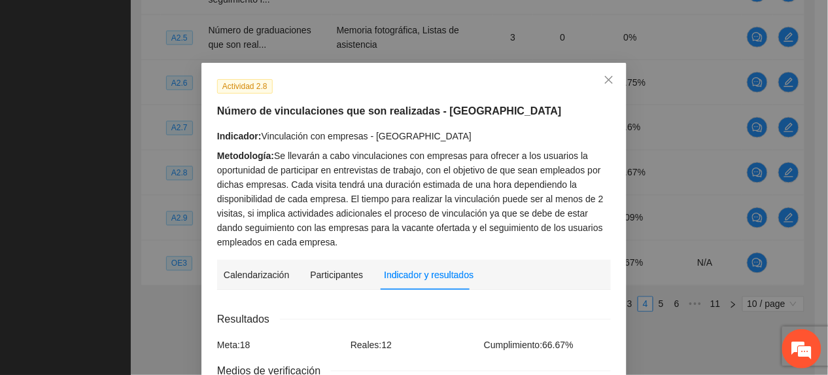
scroll to position [0, 0]
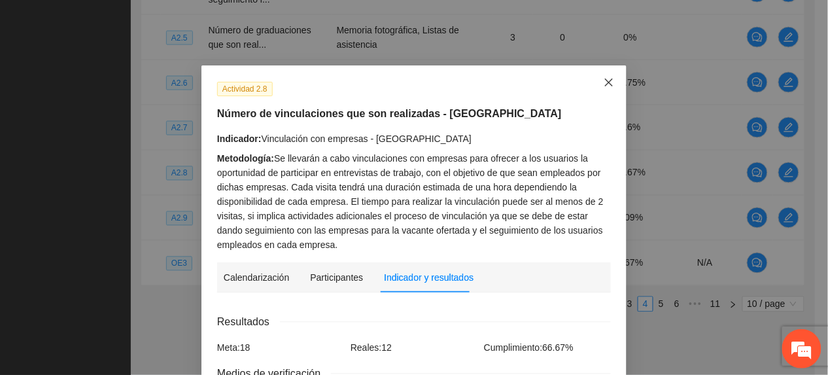
drag, startPoint x: 595, startPoint y: 69, endPoint x: 602, endPoint y: 35, distance: 35.3
click at [597, 69] on span "Close" at bounding box center [608, 82] width 35 height 35
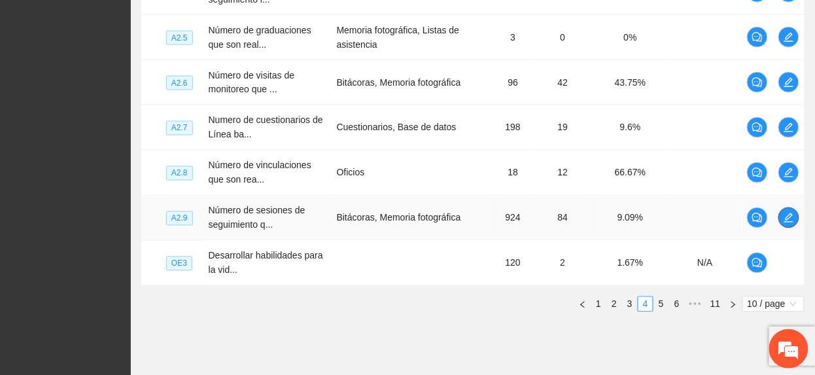
click at [792, 220] on icon "edit" at bounding box center [789, 218] width 10 height 10
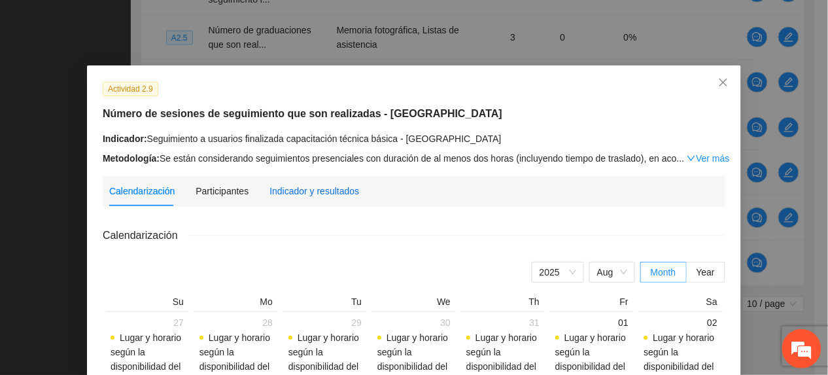
click at [290, 192] on div "Indicador y resultados" at bounding box center [315, 191] width 90 height 14
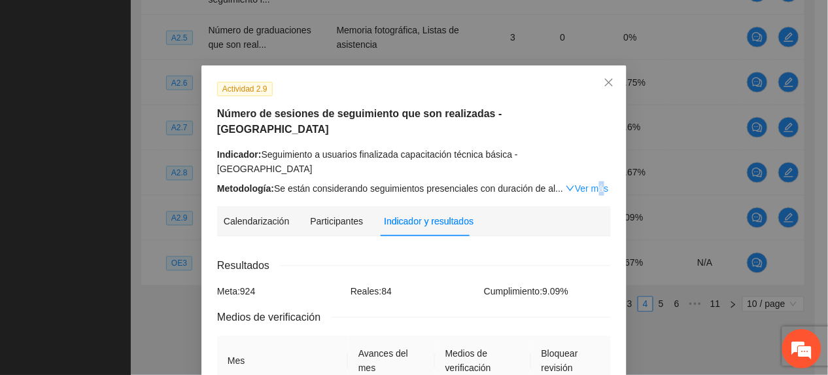
click at [589, 183] on link "Ver más" at bounding box center [587, 188] width 43 height 10
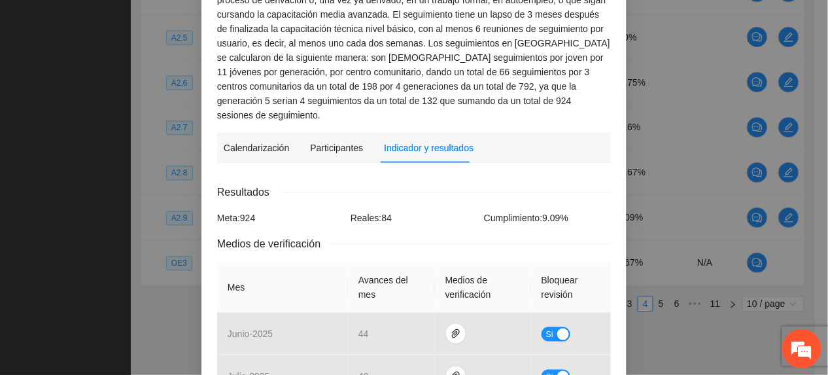
scroll to position [436, 0]
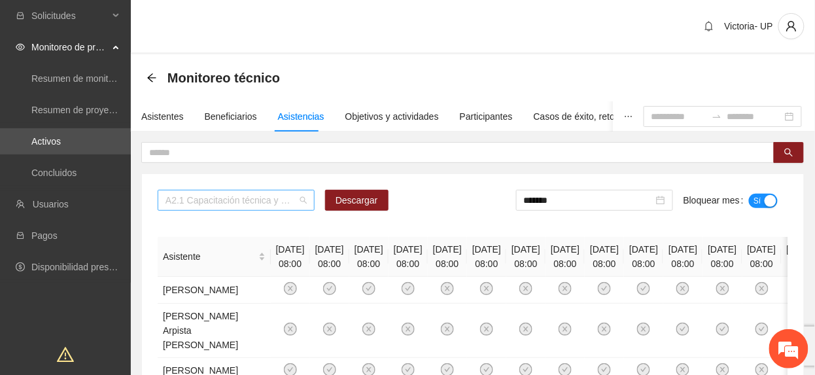
click at [228, 200] on span "A2.1 Capacitación técnica y especializada nivel básico Fase 2 - Chihuahua" at bounding box center [236, 200] width 141 height 20
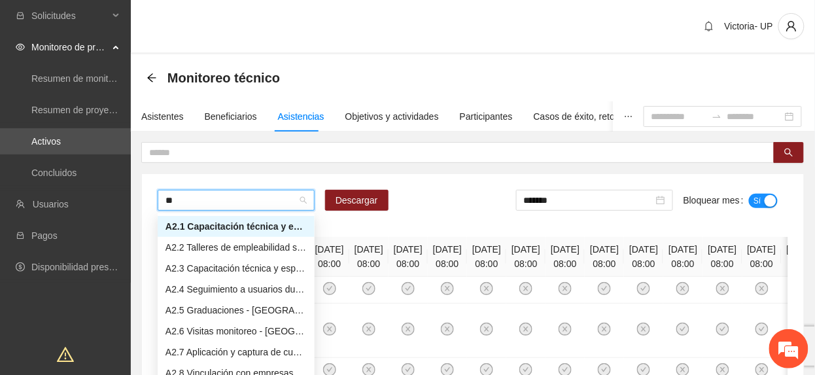
type input "***"
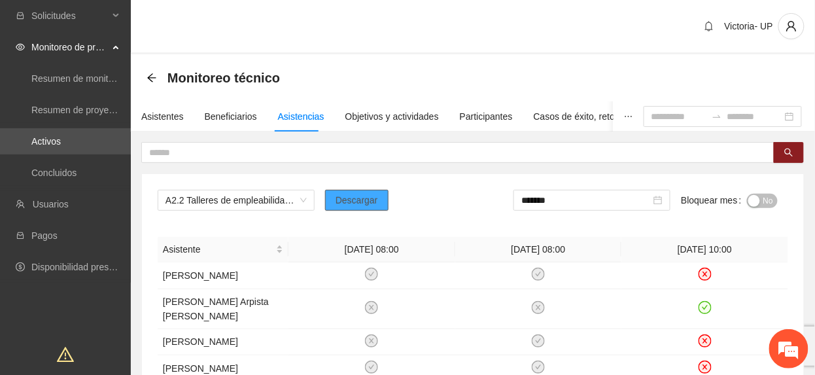
click at [365, 190] on button "Descargar" at bounding box center [356, 200] width 63 height 21
click at [773, 199] on span "No" at bounding box center [768, 201] width 10 height 14
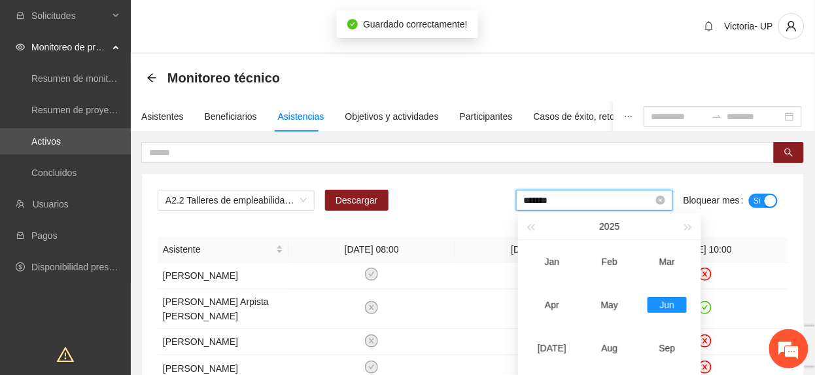
drag, startPoint x: 571, startPoint y: 195, endPoint x: 577, endPoint y: 205, distance: 11.4
click at [572, 196] on input "*******" at bounding box center [589, 200] width 130 height 14
click at [564, 340] on div "[DATE]" at bounding box center [552, 348] width 39 height 16
type input "*******"
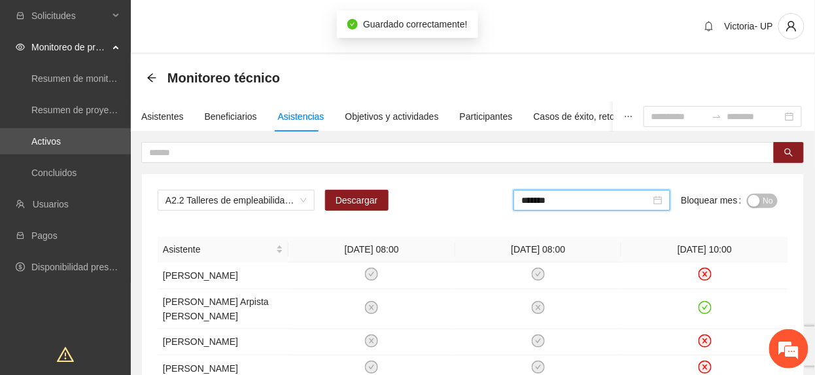
click at [759, 205] on div "button" at bounding box center [754, 201] width 12 height 12
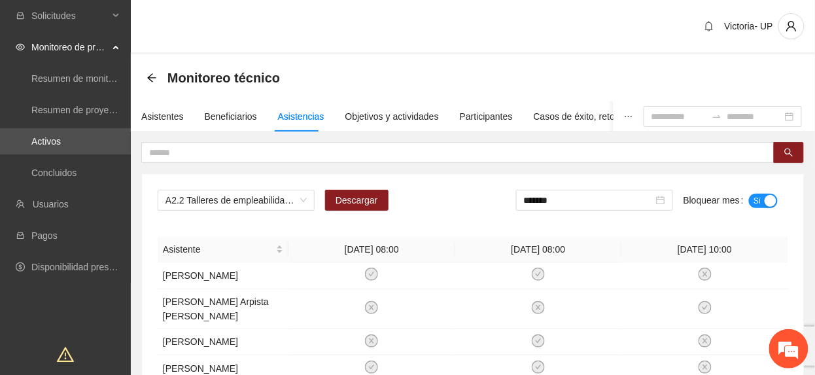
drag, startPoint x: 292, startPoint y: 197, endPoint x: 318, endPoint y: 176, distance: 33.5
click at [311, 192] on div "A2.2 Talleres de empleabilidad sabatinos - [GEOGRAPHIC_DATA]" at bounding box center [236, 200] width 157 height 21
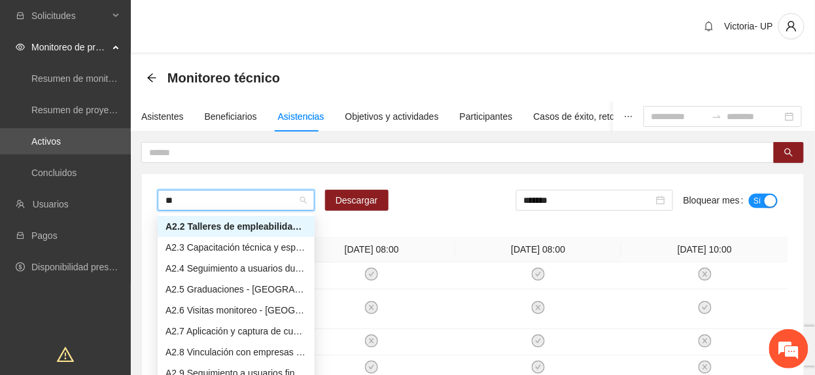
scroll to position [21, 0]
type input "***"
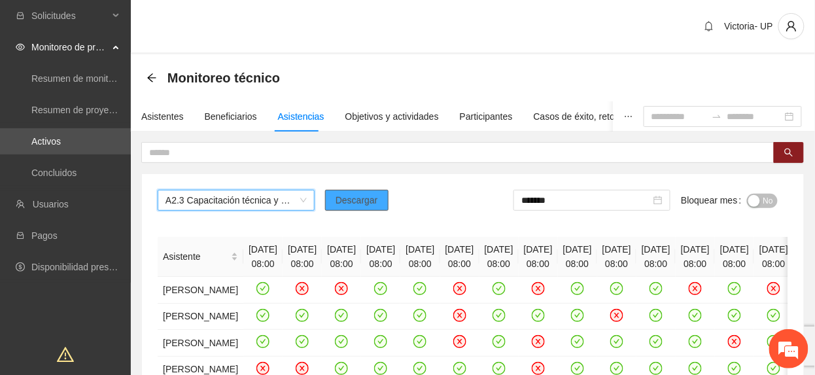
click at [370, 207] on span "Descargar" at bounding box center [357, 200] width 43 height 14
click at [247, 192] on span "A2.3 Capacitación técnica y especializada nivel intermedio y avanzado Fase 2 - …" at bounding box center [236, 200] width 141 height 20
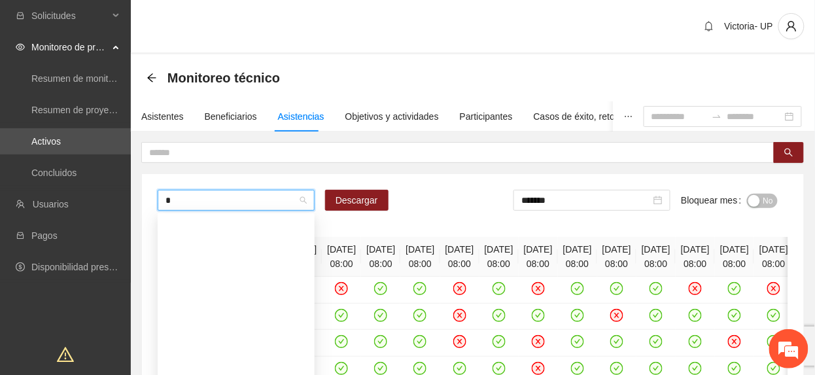
scroll to position [21, 0]
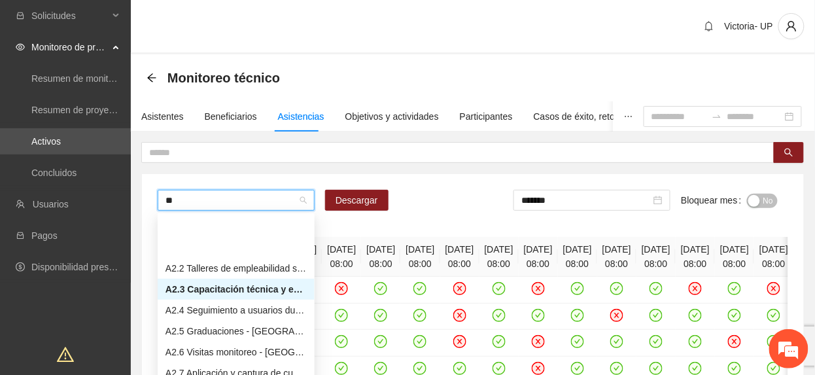
type input "***"
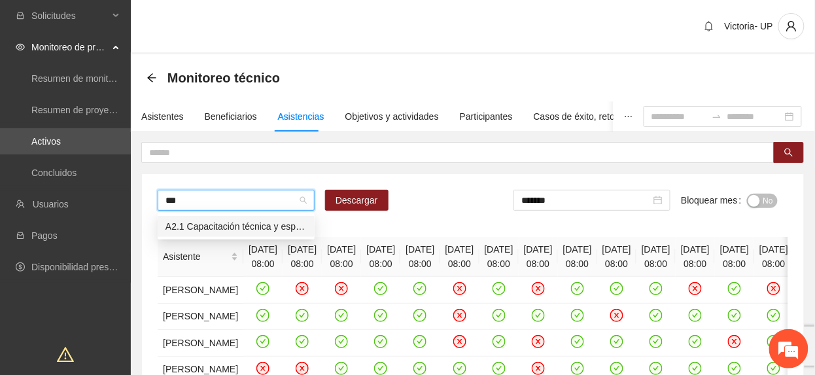
scroll to position [0, 0]
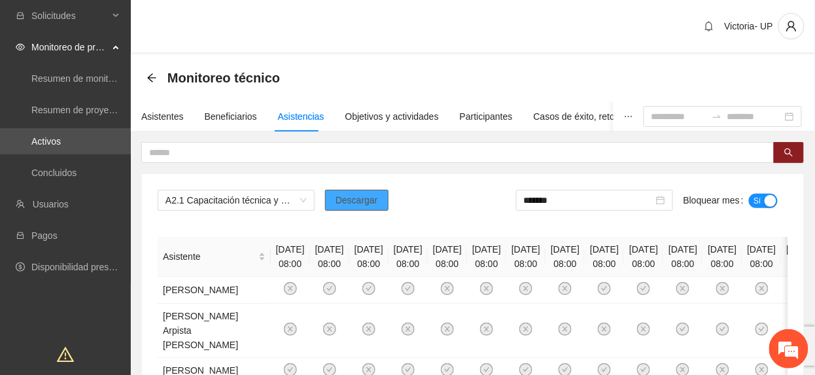
click at [372, 202] on span "Descargar" at bounding box center [357, 200] width 43 height 14
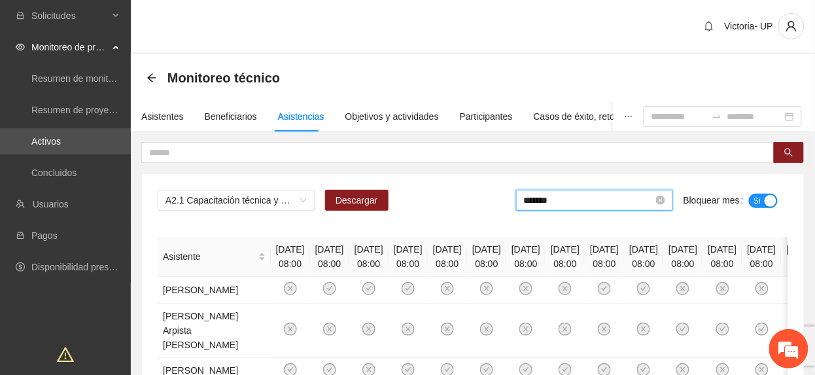
click at [640, 196] on input "*******" at bounding box center [589, 200] width 130 height 14
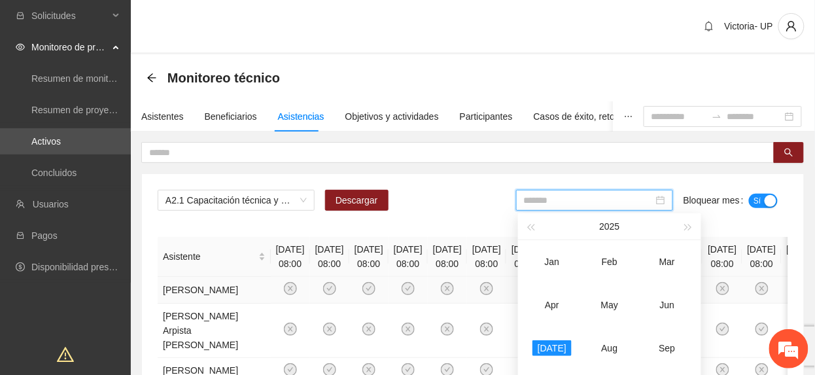
drag, startPoint x: 676, startPoint y: 302, endPoint x: 680, endPoint y: 289, distance: 13.7
click at [676, 301] on div "Jun" at bounding box center [667, 305] width 39 height 16
type input "*******"
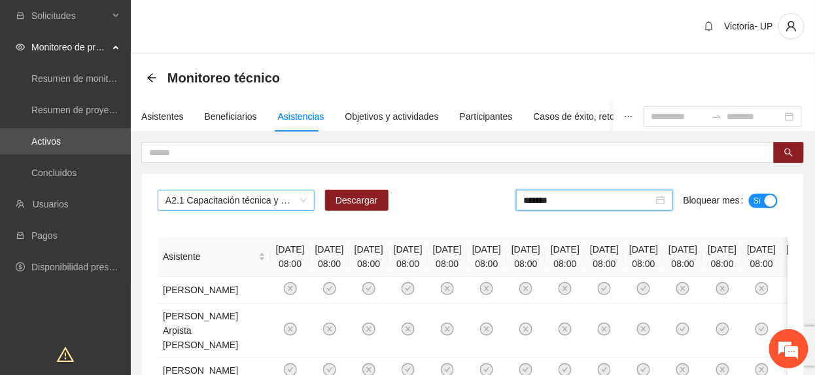
click at [247, 205] on span "A2.1 Capacitación técnica y especializada nivel básico Fase 2 - [GEOGRAPHIC_DAT…" at bounding box center [236, 200] width 141 height 20
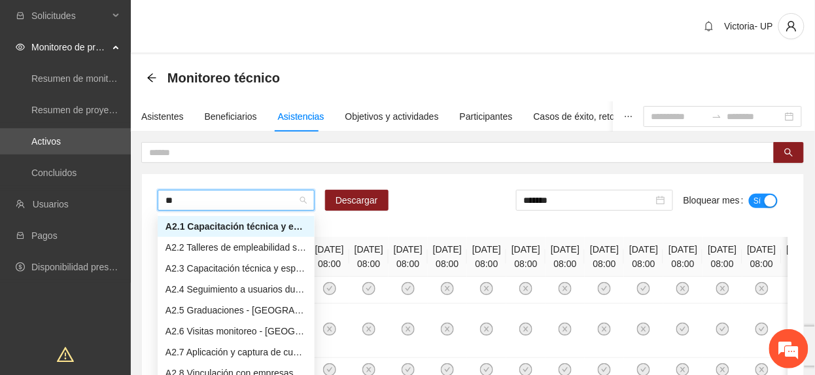
type input "***"
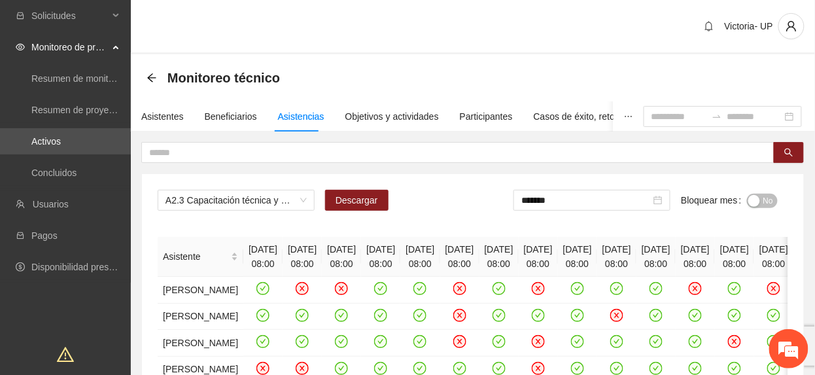
click at [762, 195] on button "No" at bounding box center [762, 201] width 31 height 14
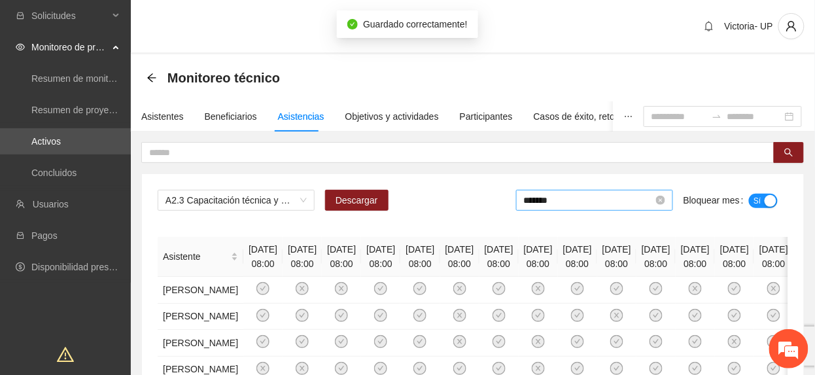
click at [551, 205] on input "*******" at bounding box center [589, 200] width 130 height 14
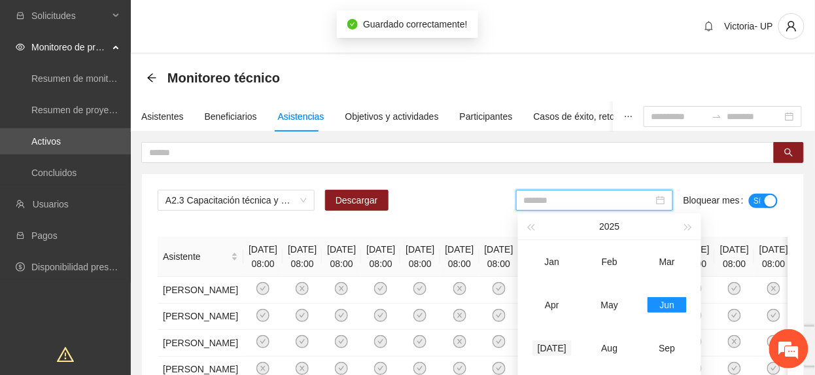
click at [563, 353] on div "[DATE]" at bounding box center [552, 348] width 39 height 16
type input "*******"
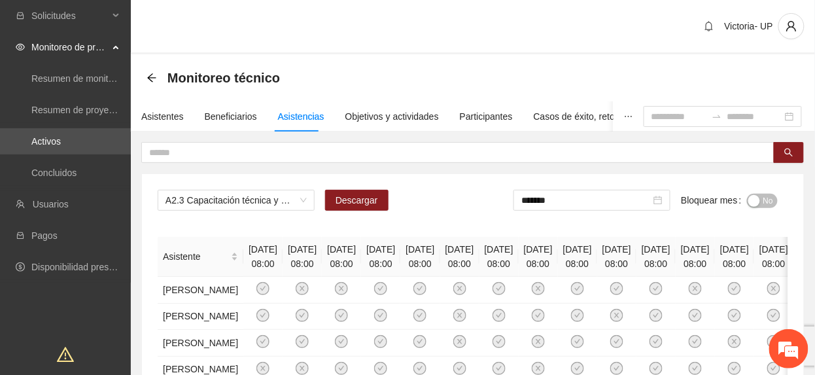
click at [765, 200] on span "No" at bounding box center [768, 201] width 10 height 14
drag, startPoint x: 257, startPoint y: 189, endPoint x: 263, endPoint y: 196, distance: 9.3
click at [266, 200] on span "A2.3 Capacitación técnica y especializada nivel intermedio y avanzado Fase 2 - …" at bounding box center [236, 200] width 141 height 20
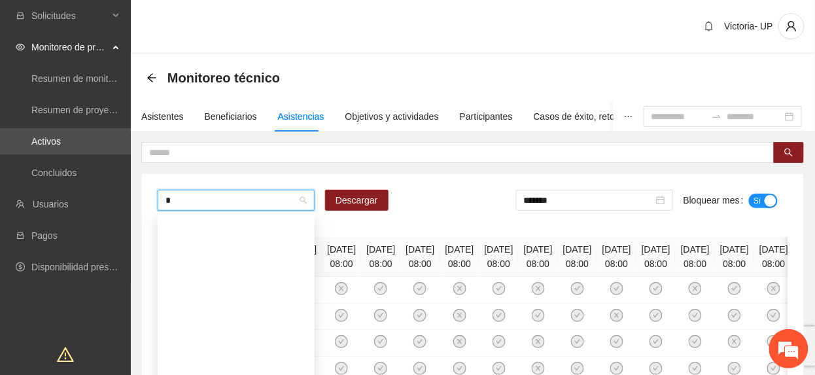
scroll to position [21, 0]
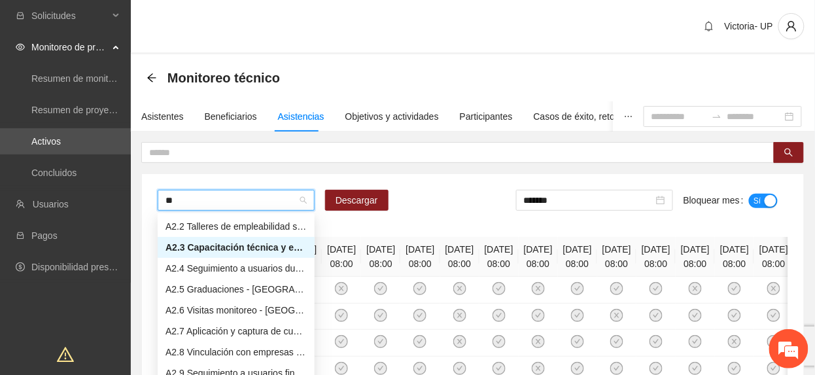
type input "***"
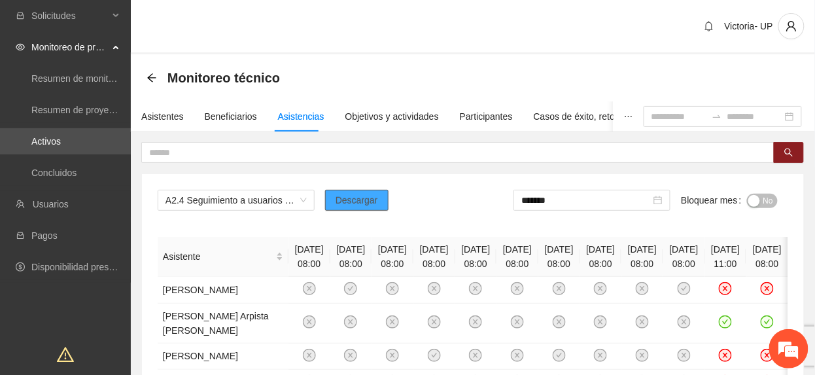
click at [370, 208] on button "Descargar" at bounding box center [356, 200] width 63 height 21
click at [152, 79] on icon "arrow-left" at bounding box center [152, 78] width 10 height 10
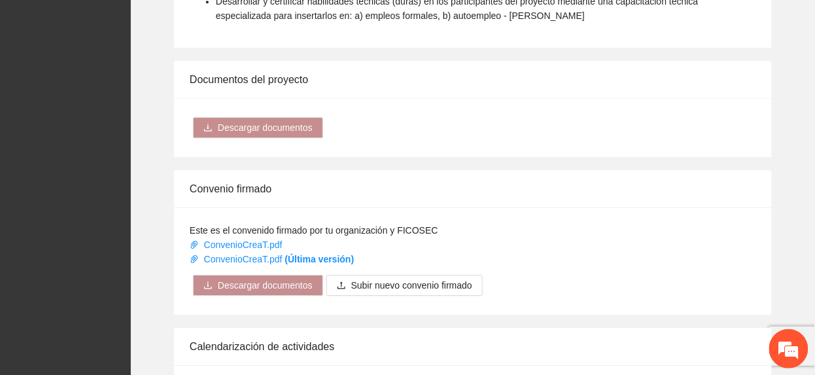
scroll to position [1308, 0]
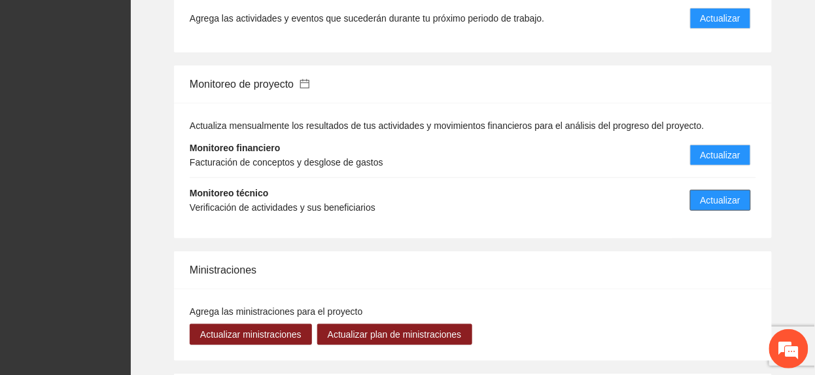
click at [729, 193] on span "Actualizar" at bounding box center [721, 200] width 40 height 14
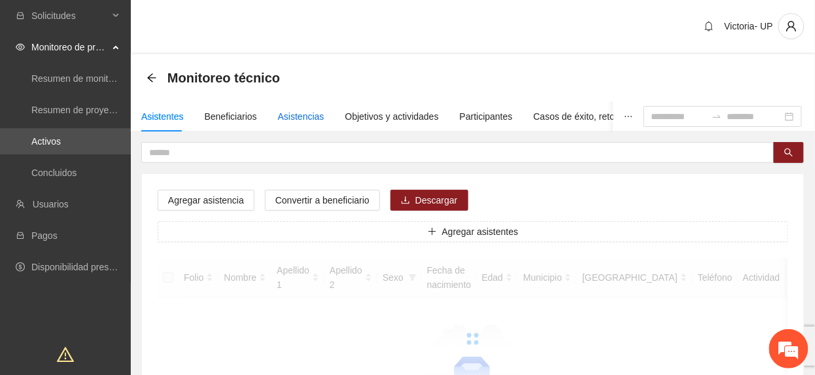
click at [301, 113] on div "Asistencias" at bounding box center [301, 116] width 46 height 14
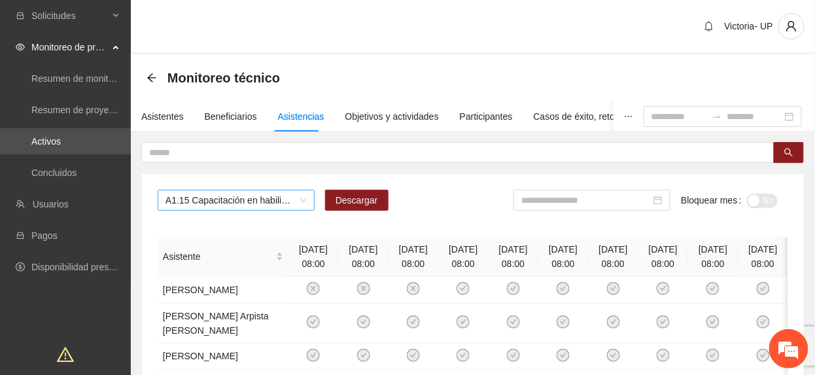
click at [254, 200] on span "A1.15 Capacitación en habilidades para la vida Fase 1 - [GEOGRAPHIC_DATA]" at bounding box center [236, 200] width 141 height 20
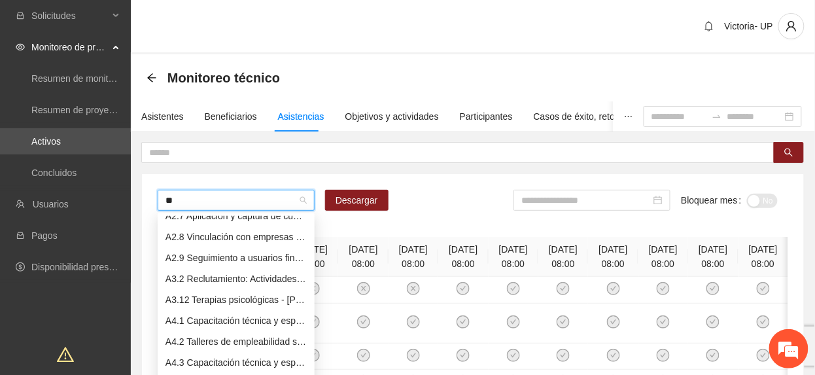
scroll to position [21, 0]
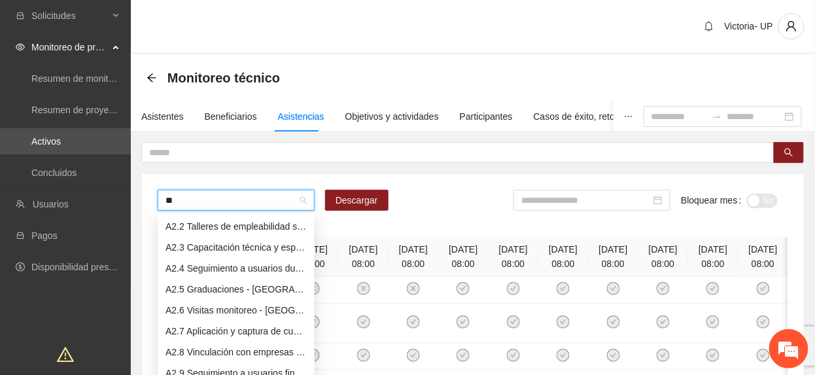
type input "***"
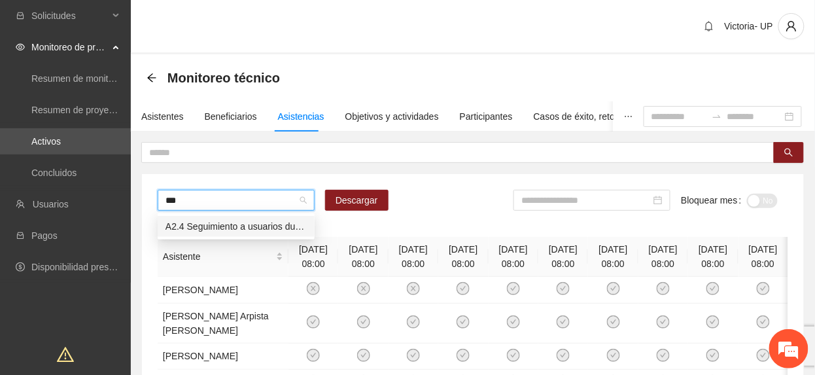
scroll to position [0, 0]
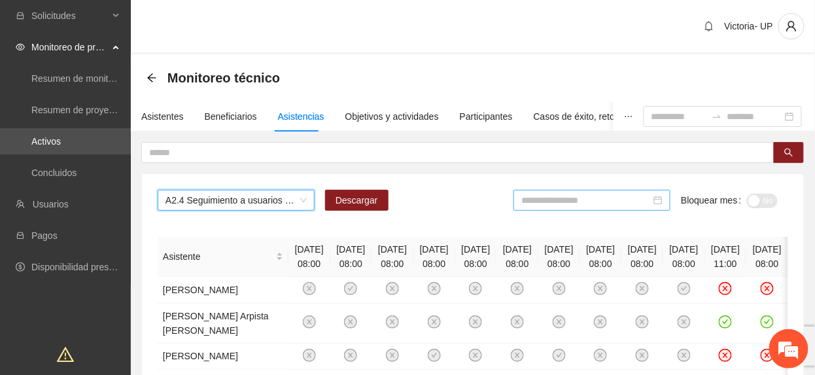
click at [614, 207] on input at bounding box center [586, 200] width 130 height 14
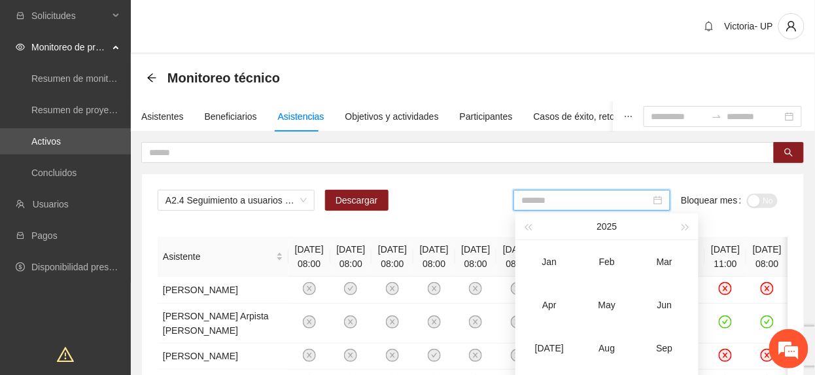
drag, startPoint x: 665, startPoint y: 306, endPoint x: 738, endPoint y: 232, distance: 104.6
click at [665, 304] on div "Jun" at bounding box center [664, 305] width 39 height 16
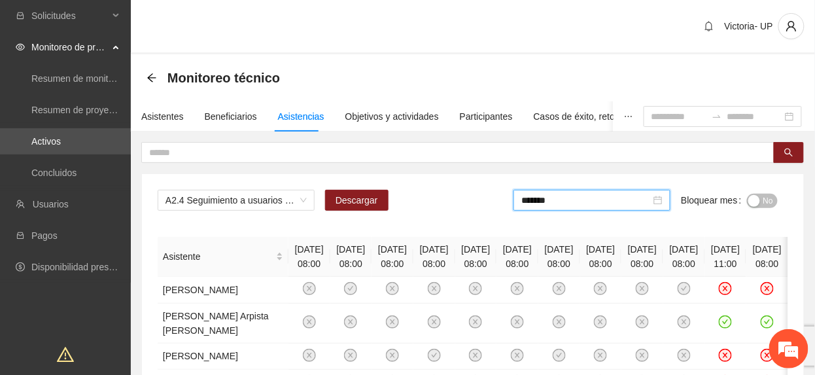
click at [759, 203] on div "button" at bounding box center [754, 201] width 12 height 12
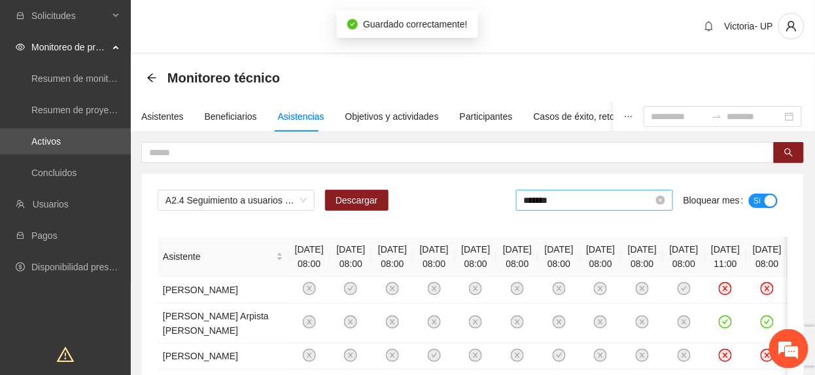
click at [598, 205] on input "*******" at bounding box center [589, 200] width 130 height 14
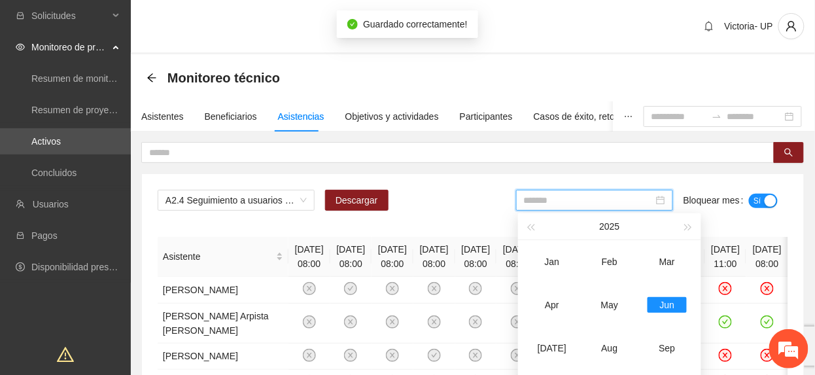
drag, startPoint x: 556, startPoint y: 342, endPoint x: 735, endPoint y: 250, distance: 201.3
click at [559, 339] on td "[DATE]" at bounding box center [552, 347] width 58 height 43
type input "*******"
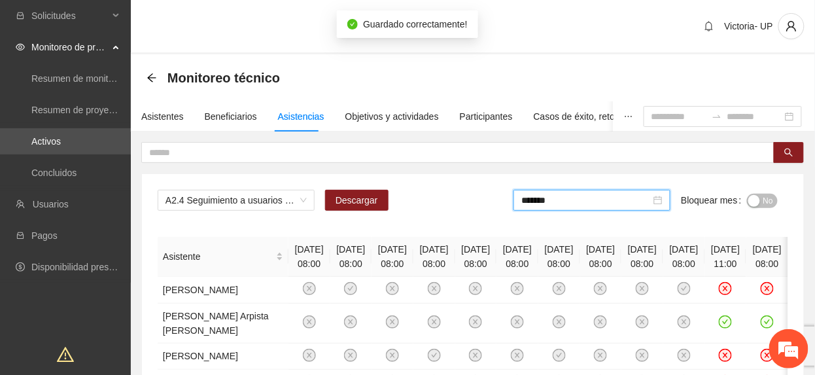
drag, startPoint x: 767, startPoint y: 196, endPoint x: 773, endPoint y: 202, distance: 8.3
click at [767, 196] on span "No" at bounding box center [768, 201] width 10 height 14
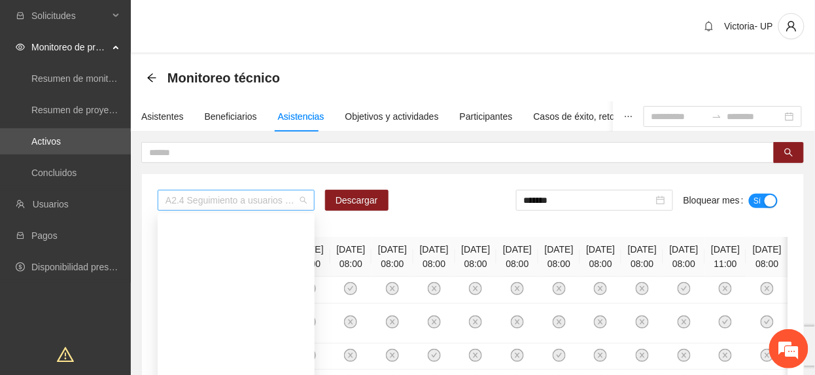
click at [283, 207] on span "A2.4 Seguimiento a usuarios durante capacitación técnica Fase 2- [GEOGRAPHIC_DA…" at bounding box center [236, 200] width 141 height 20
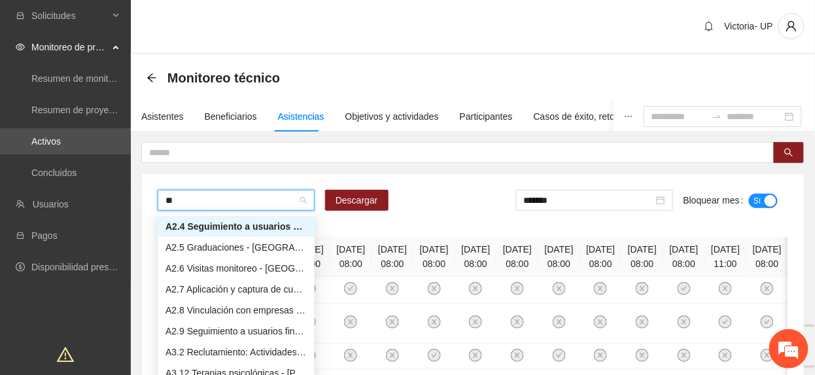
scroll to position [21, 0]
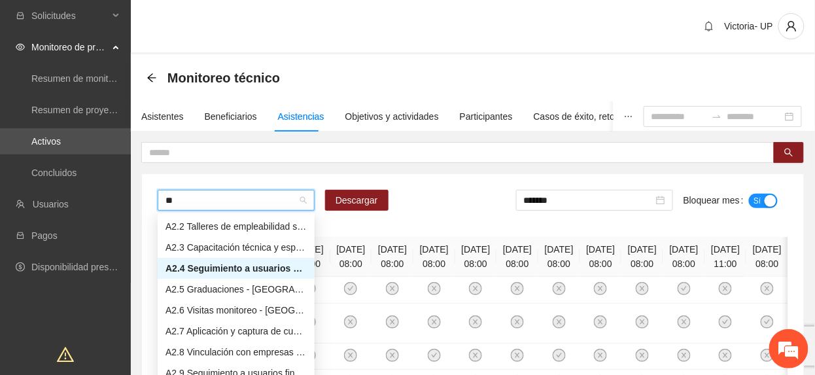
type input "***"
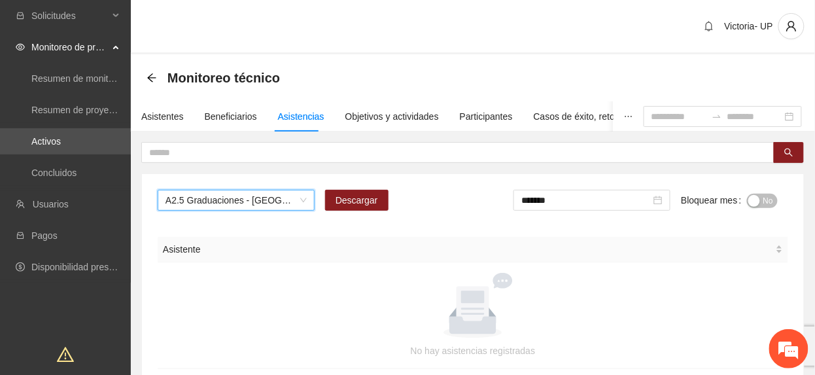
click at [763, 202] on span "No" at bounding box center [768, 201] width 10 height 14
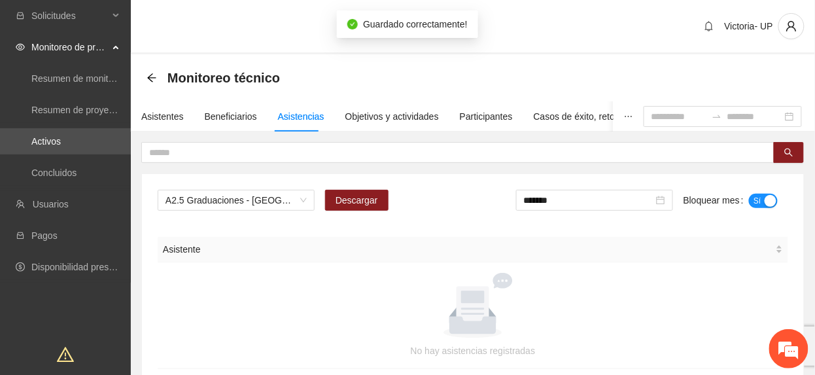
drag, startPoint x: 598, startPoint y: 198, endPoint x: 607, endPoint y: 222, distance: 26.5
click at [597, 199] on input "*******" at bounding box center [589, 200] width 130 height 14
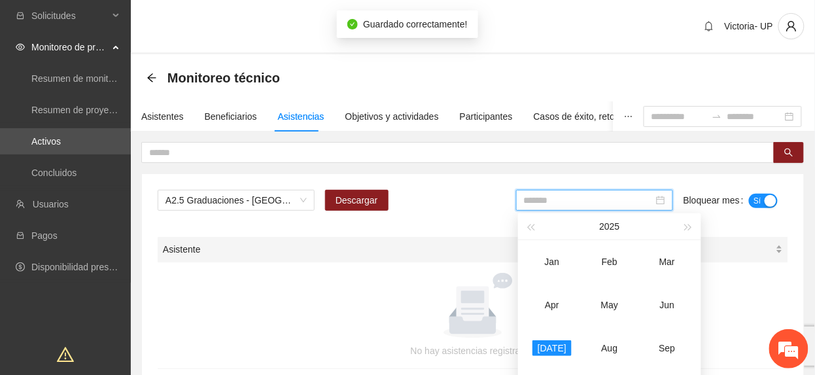
click at [666, 298] on div "Jun" at bounding box center [667, 305] width 39 height 16
type input "*******"
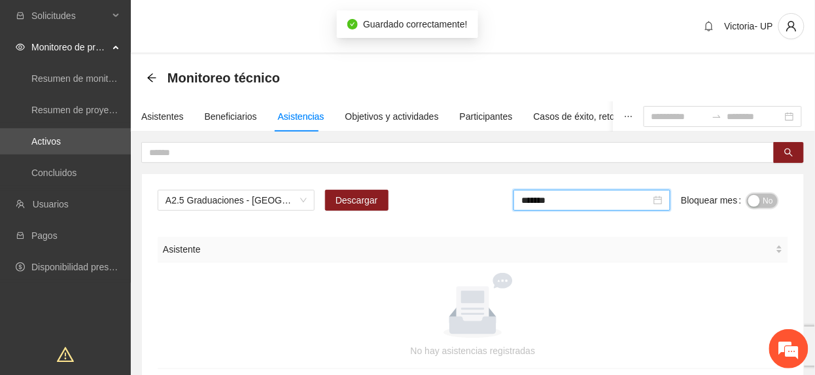
drag, startPoint x: 767, startPoint y: 200, endPoint x: 690, endPoint y: 181, distance: 80.1
click at [767, 200] on span "No" at bounding box center [768, 201] width 10 height 14
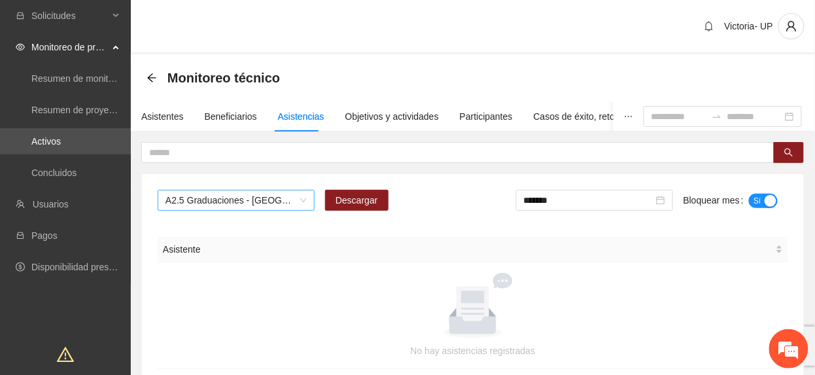
click at [244, 199] on span "A2.5 Graduaciones - [GEOGRAPHIC_DATA]" at bounding box center [236, 200] width 141 height 20
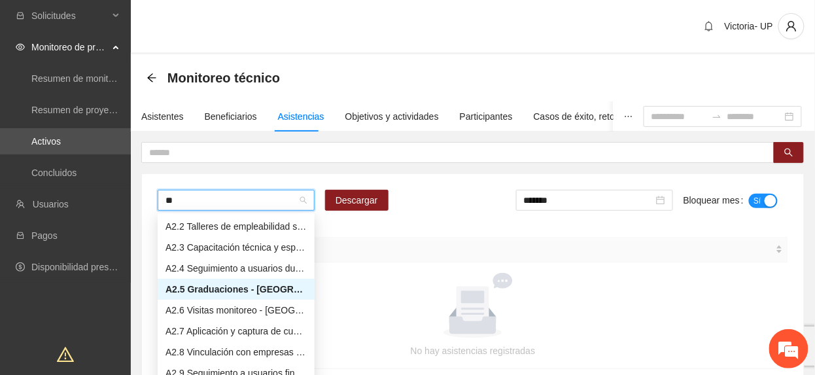
scroll to position [21, 0]
type input "***"
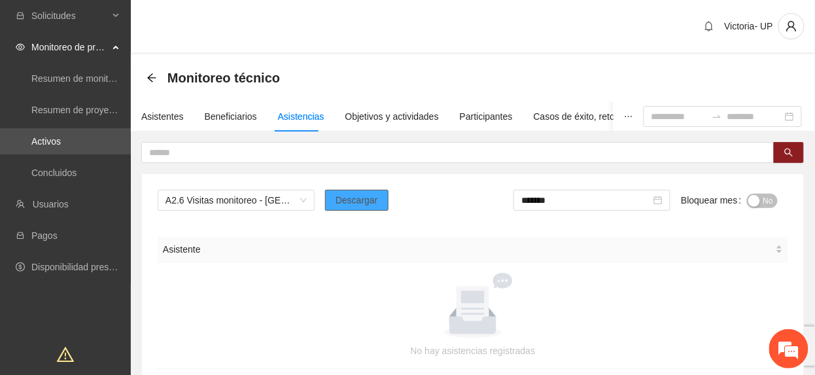
click at [366, 202] on span "Descargar" at bounding box center [357, 200] width 43 height 14
click at [765, 204] on span "No" at bounding box center [768, 201] width 10 height 14
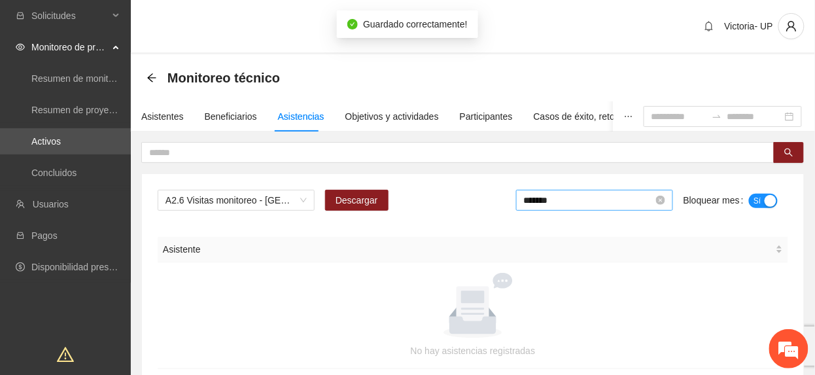
click at [577, 205] on input "*******" at bounding box center [589, 200] width 130 height 14
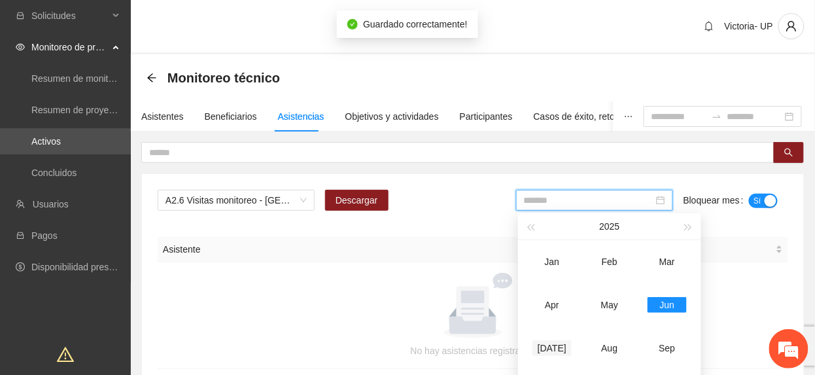
click at [559, 343] on div "[DATE]" at bounding box center [552, 348] width 39 height 16
type input "*******"
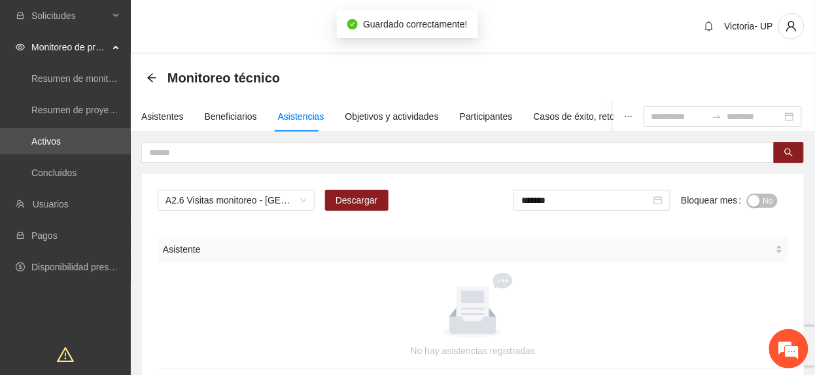
click at [765, 198] on span "No" at bounding box center [768, 201] width 10 height 14
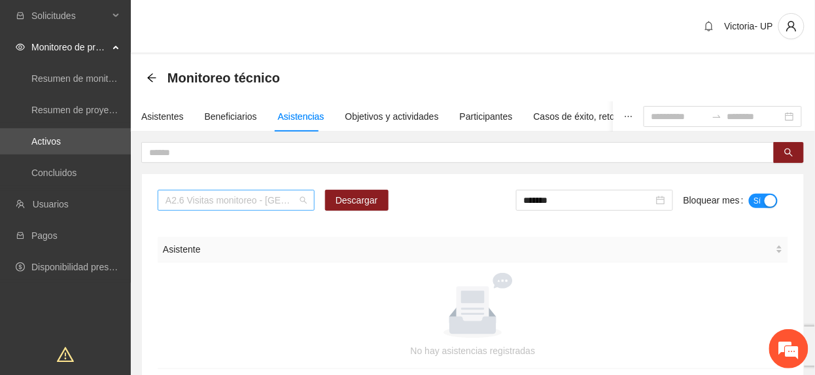
click at [258, 204] on span "A2.6 Visitas monitoreo - [GEOGRAPHIC_DATA]" at bounding box center [236, 200] width 141 height 20
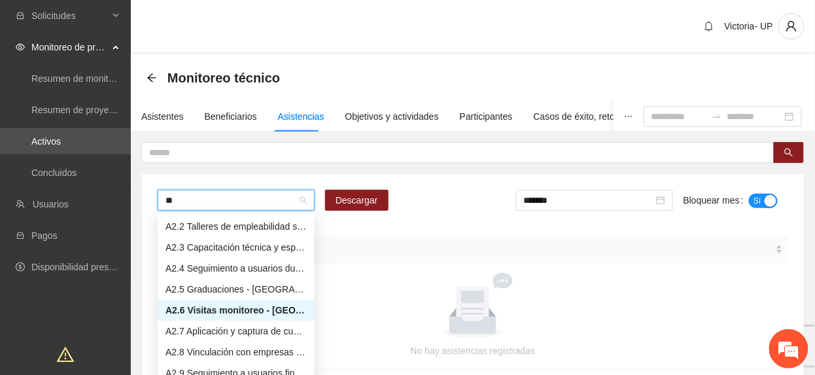
type input "***"
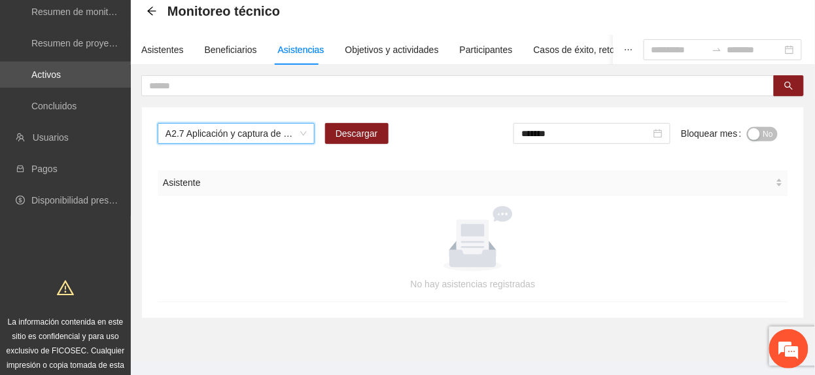
scroll to position [101, 0]
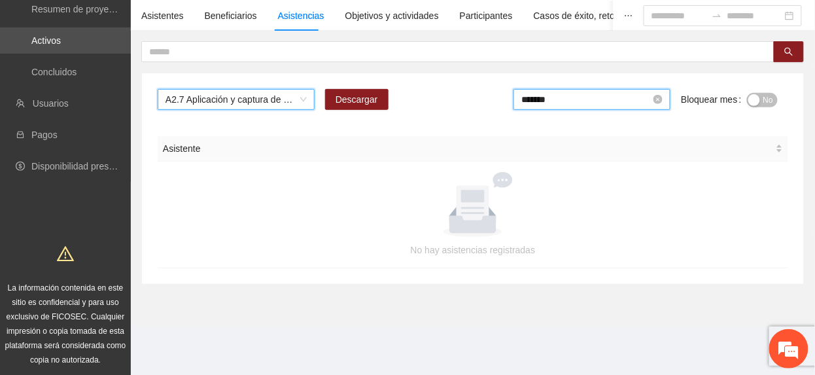
click at [618, 97] on input "*******" at bounding box center [586, 99] width 130 height 14
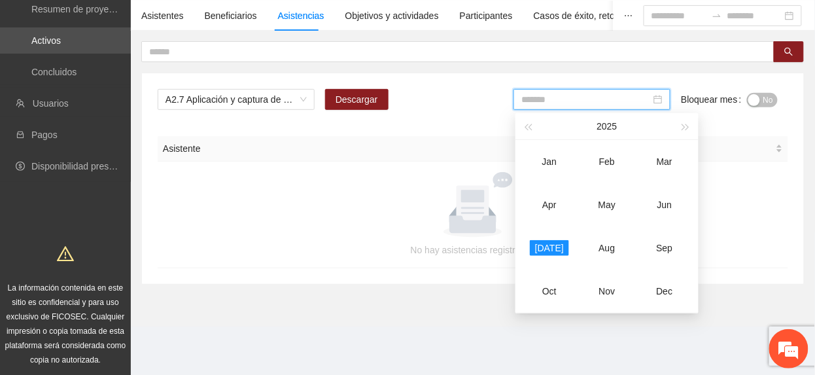
click at [668, 215] on td "Jun" at bounding box center [665, 204] width 58 height 43
type input "*******"
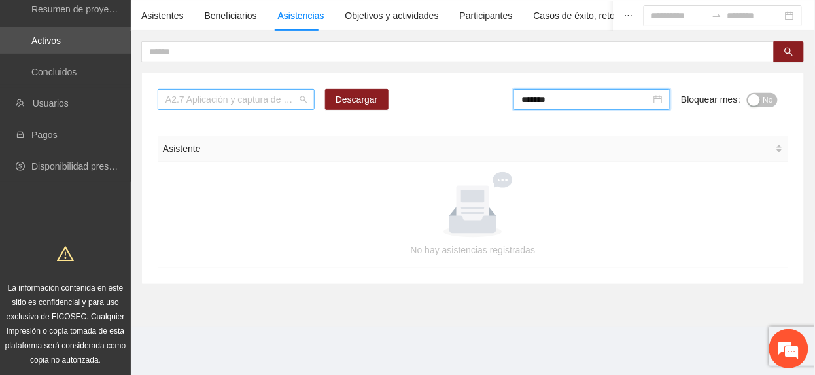
drag, startPoint x: 291, startPoint y: 103, endPoint x: 297, endPoint y: 97, distance: 8.3
click at [297, 98] on span "A2.7 Aplicación y captura de cuestionario de Línea base POST - [GEOGRAPHIC_DATA]" at bounding box center [236, 100] width 141 height 20
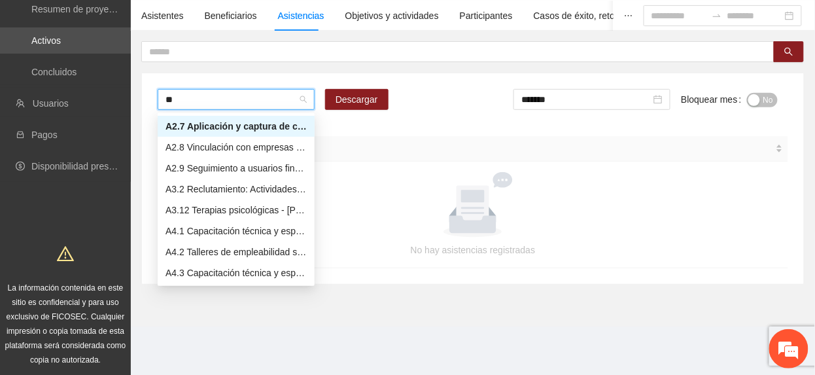
scroll to position [21, 0]
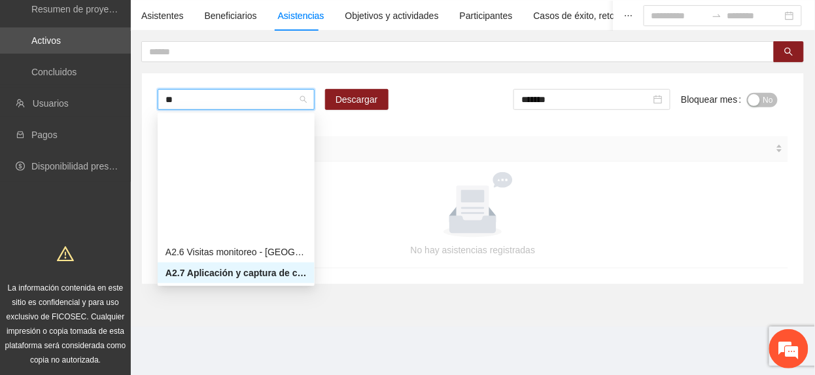
type input "***"
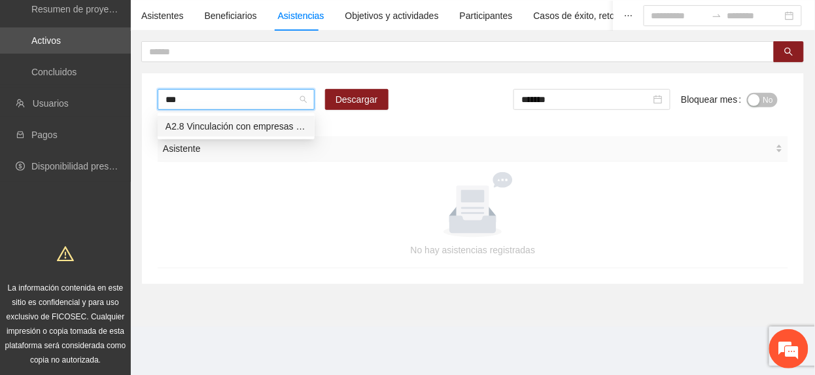
scroll to position [0, 0]
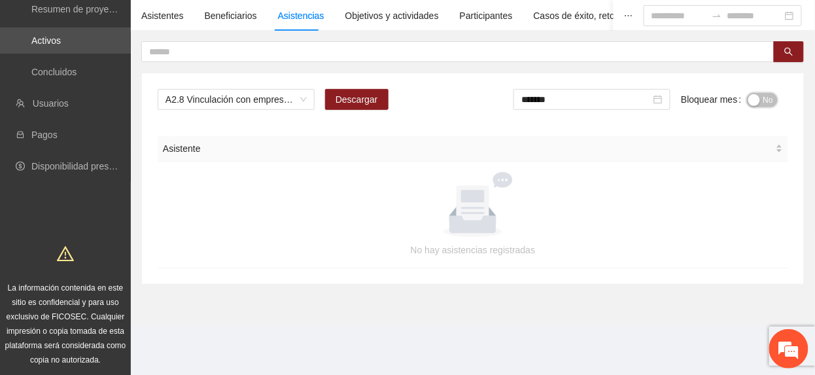
drag, startPoint x: 769, startPoint y: 105, endPoint x: 720, endPoint y: 113, distance: 50.2
click at [768, 105] on span "No" at bounding box center [768, 100] width 10 height 14
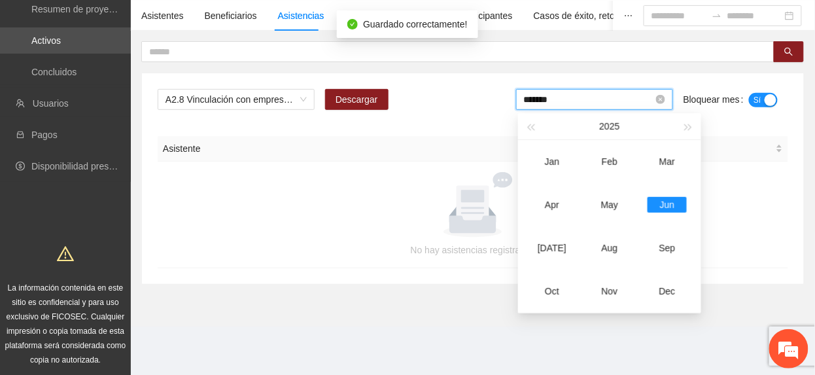
click at [588, 98] on input "*******" at bounding box center [589, 99] width 130 height 14
drag, startPoint x: 560, startPoint y: 239, endPoint x: 548, endPoint y: 239, distance: 11.8
click at [548, 239] on td "[DATE]" at bounding box center [552, 247] width 58 height 43
type input "*******"
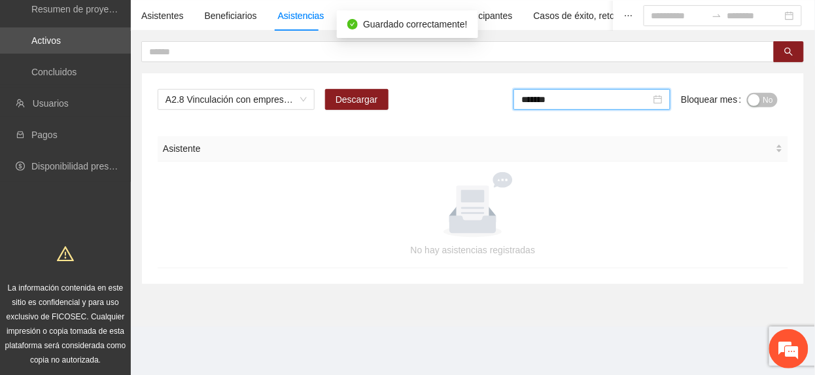
drag, startPoint x: 750, startPoint y: 100, endPoint x: 759, endPoint y: 100, distance: 9.2
click at [759, 100] on div "button" at bounding box center [754, 100] width 12 height 12
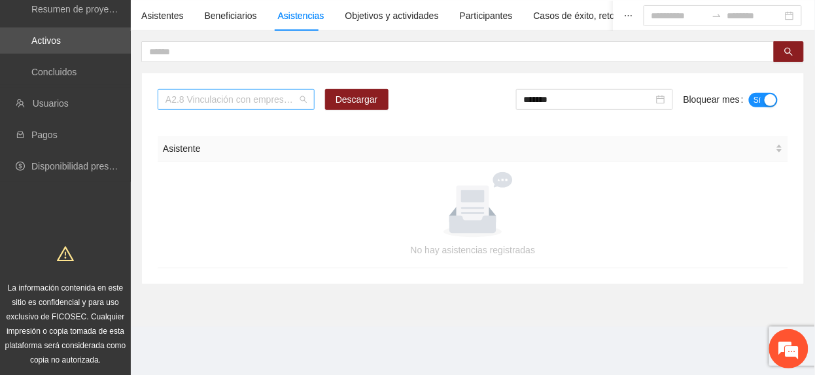
click at [220, 92] on span "A2.8 Vinculación con empresas - [GEOGRAPHIC_DATA]" at bounding box center [236, 100] width 141 height 20
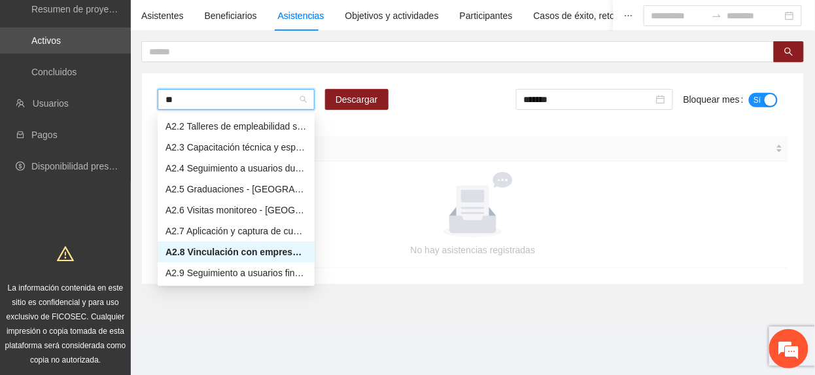
scroll to position [21, 0]
type input "***"
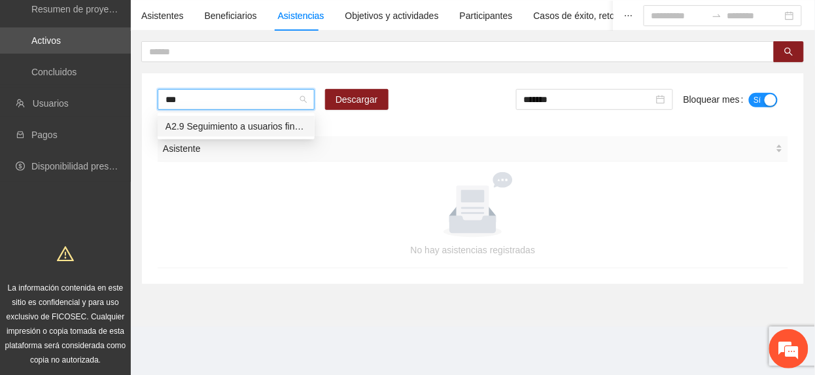
scroll to position [0, 0]
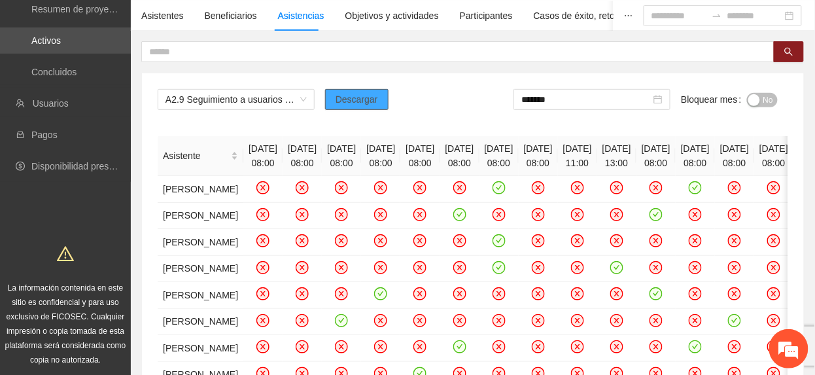
click at [355, 103] on span "Descargar" at bounding box center [357, 99] width 43 height 14
